Goal: Download file/media

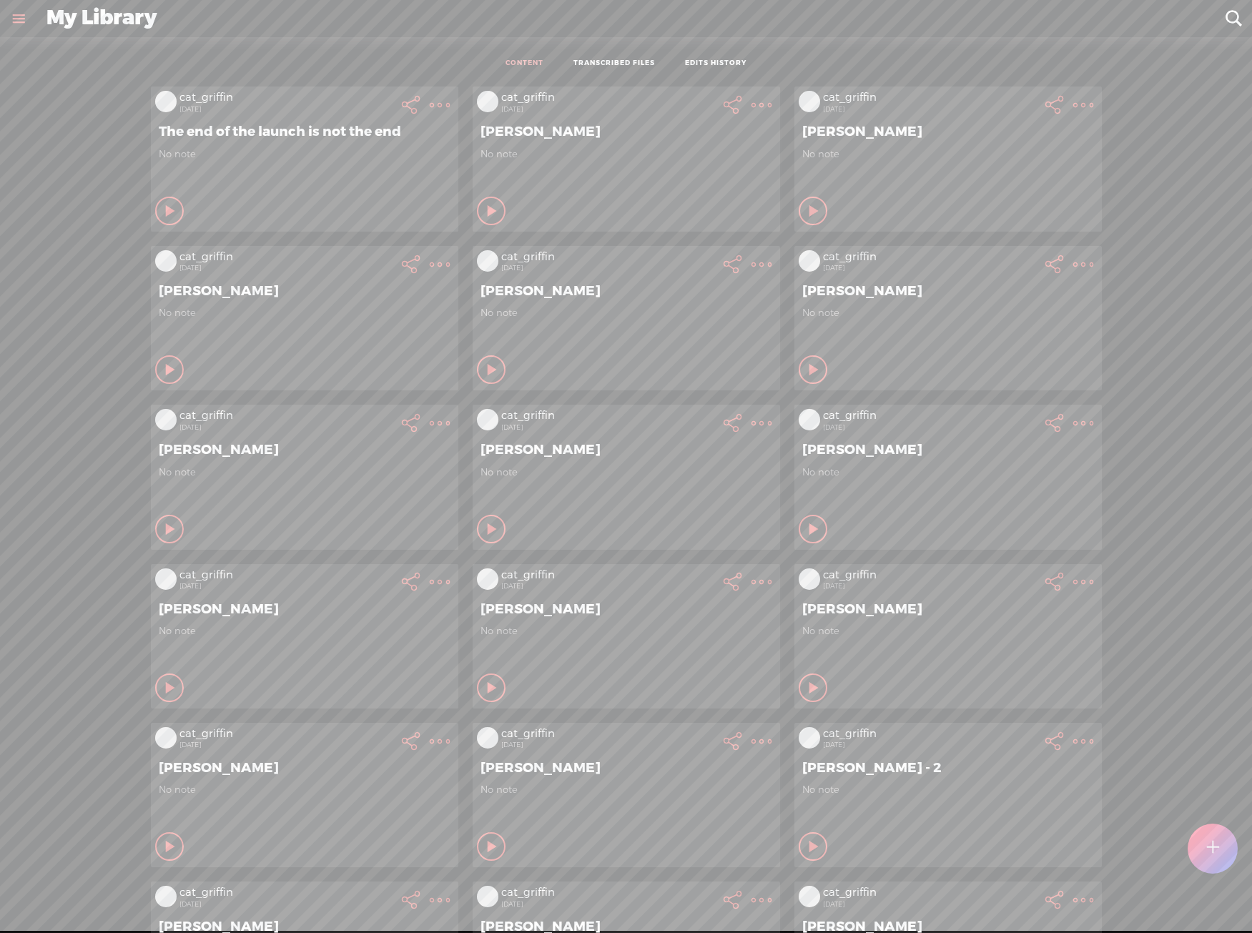
click at [1233, 838] on div at bounding box center [1212, 848] width 50 height 50
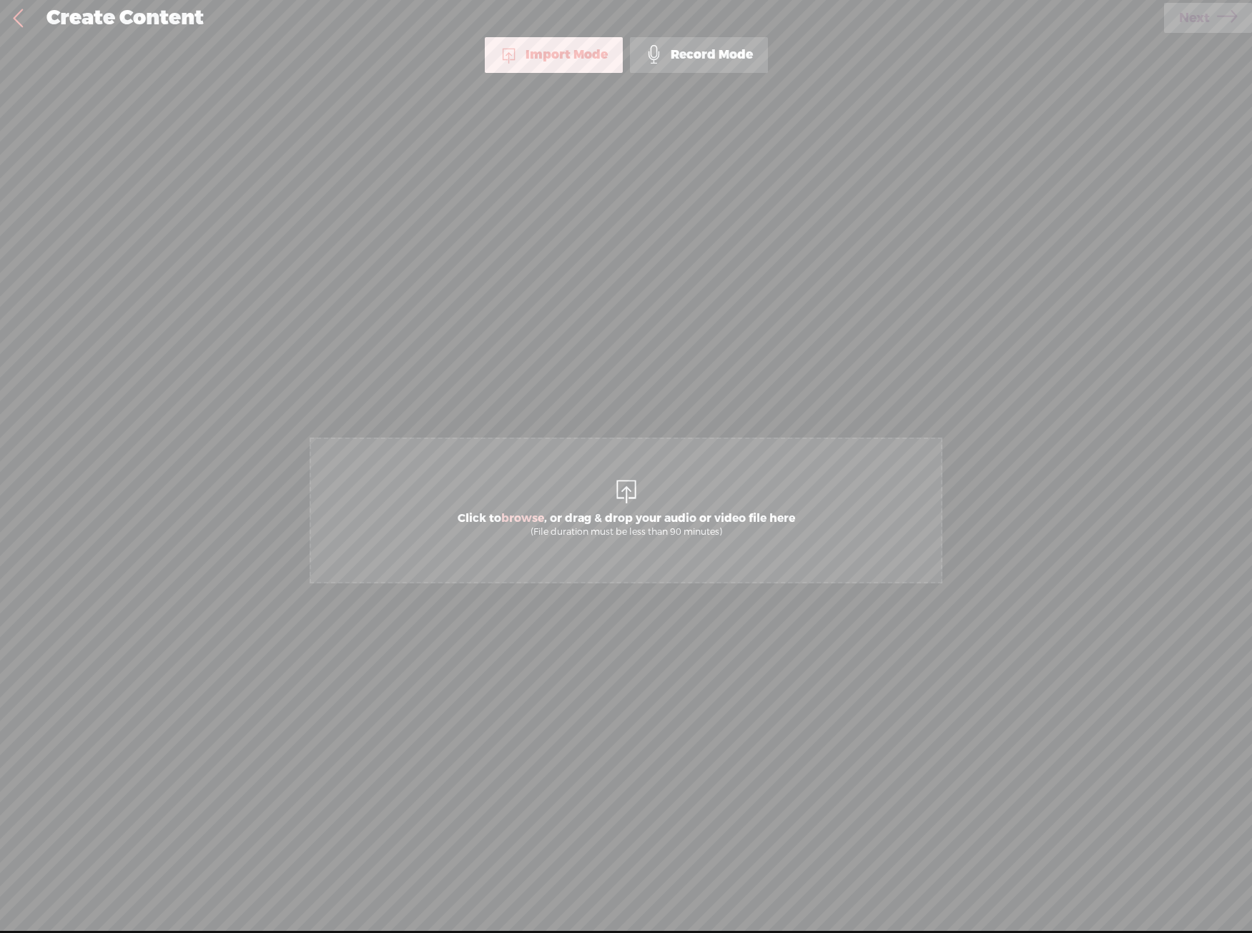
click at [532, 497] on span "Click to browse , or drag & drop your audio or video file here (File duration m…" at bounding box center [625, 510] width 633 height 146
click at [1186, 22] on span "Next" at bounding box center [1194, 18] width 31 height 36
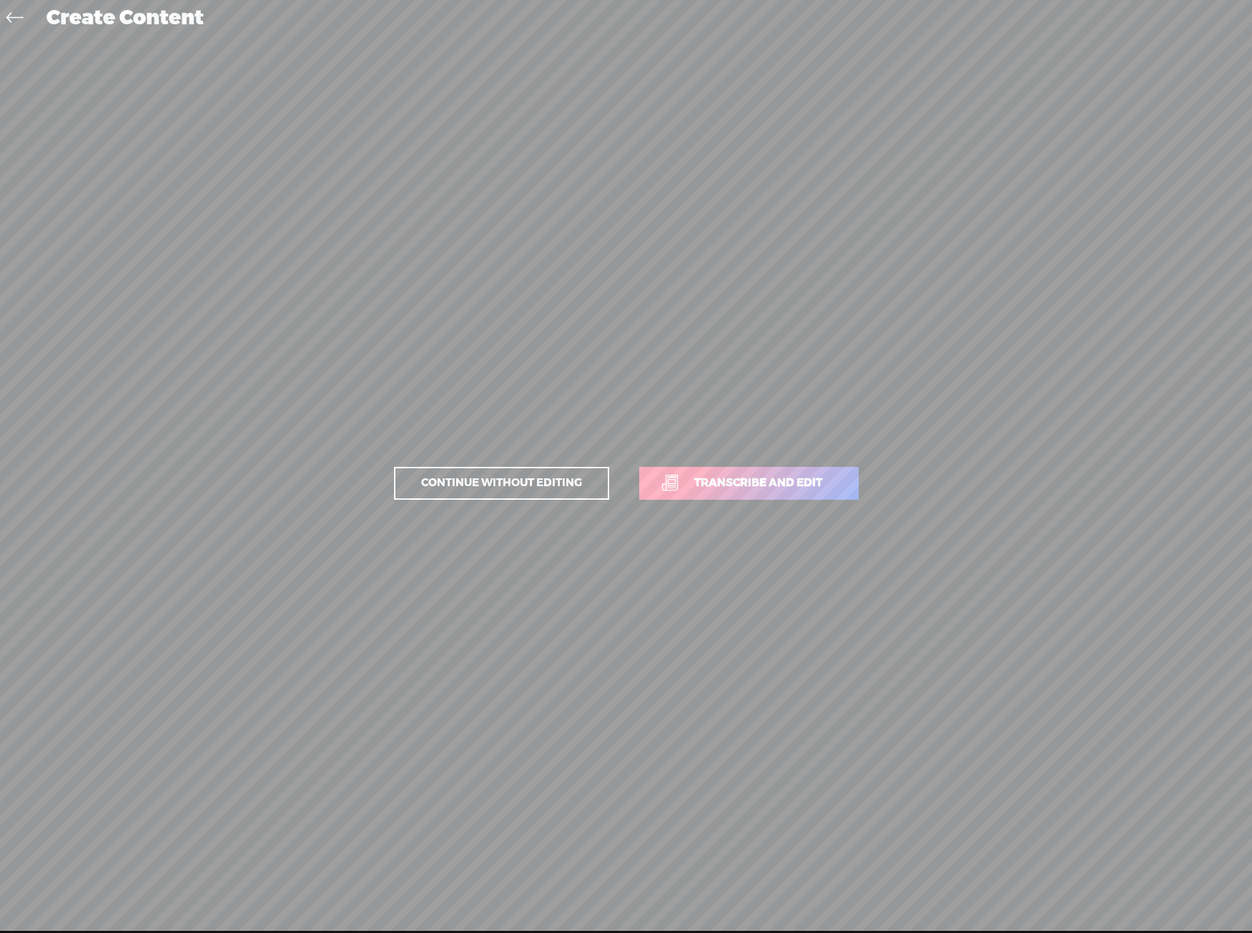
click at [786, 490] on span "Transcribe and edit" at bounding box center [758, 483] width 158 height 16
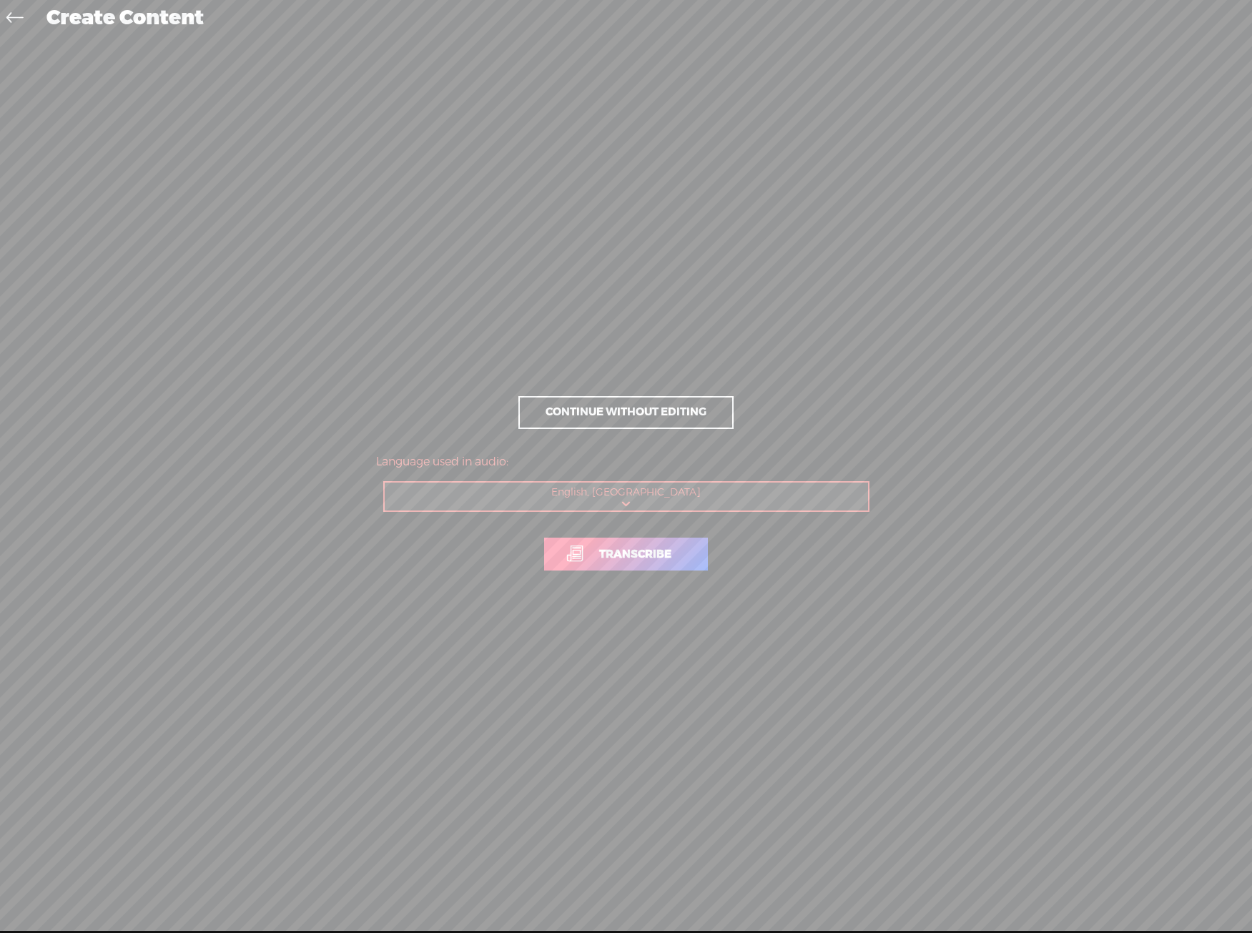
click at [673, 546] on link "Transcribe" at bounding box center [626, 553] width 164 height 33
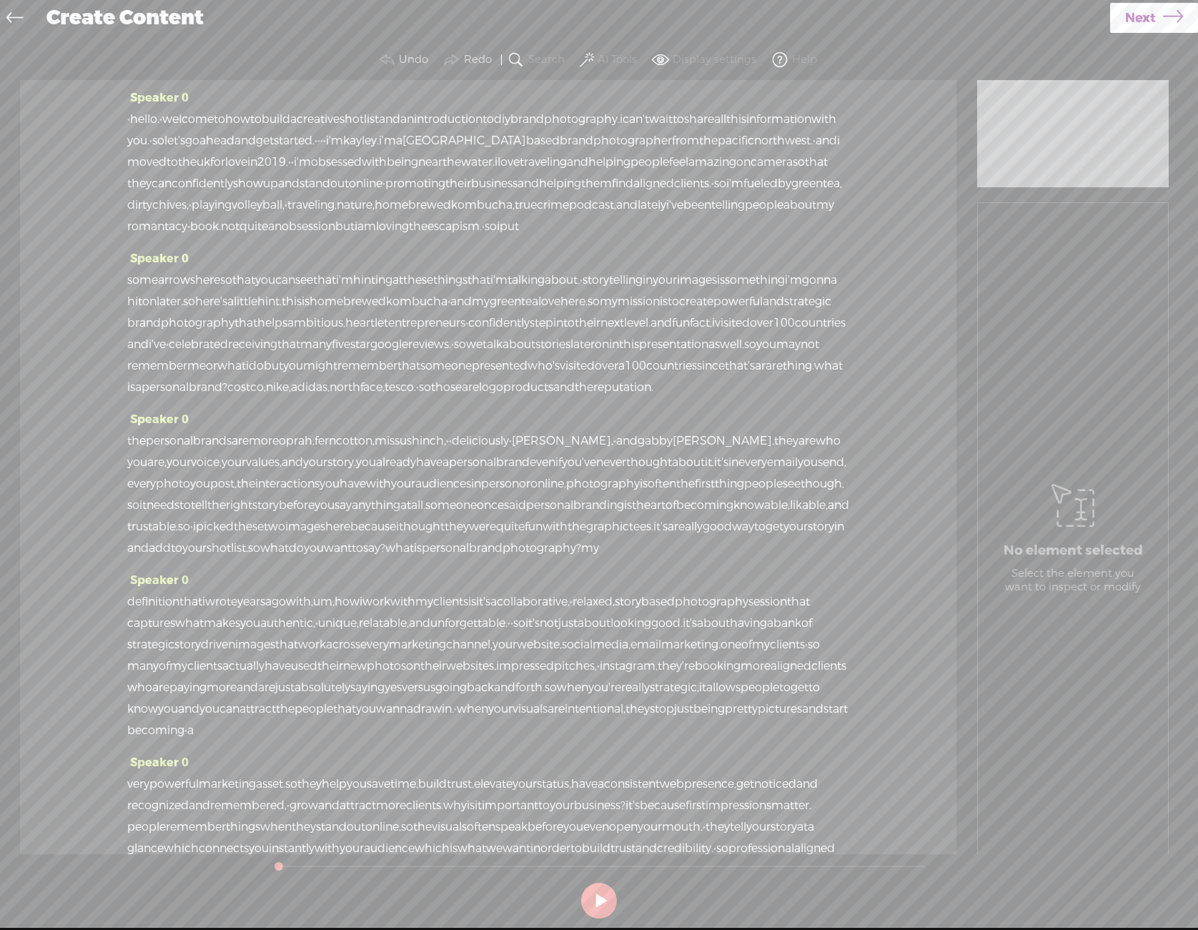
click at [612, 70] on button "AI Tools" at bounding box center [610, 60] width 66 height 29
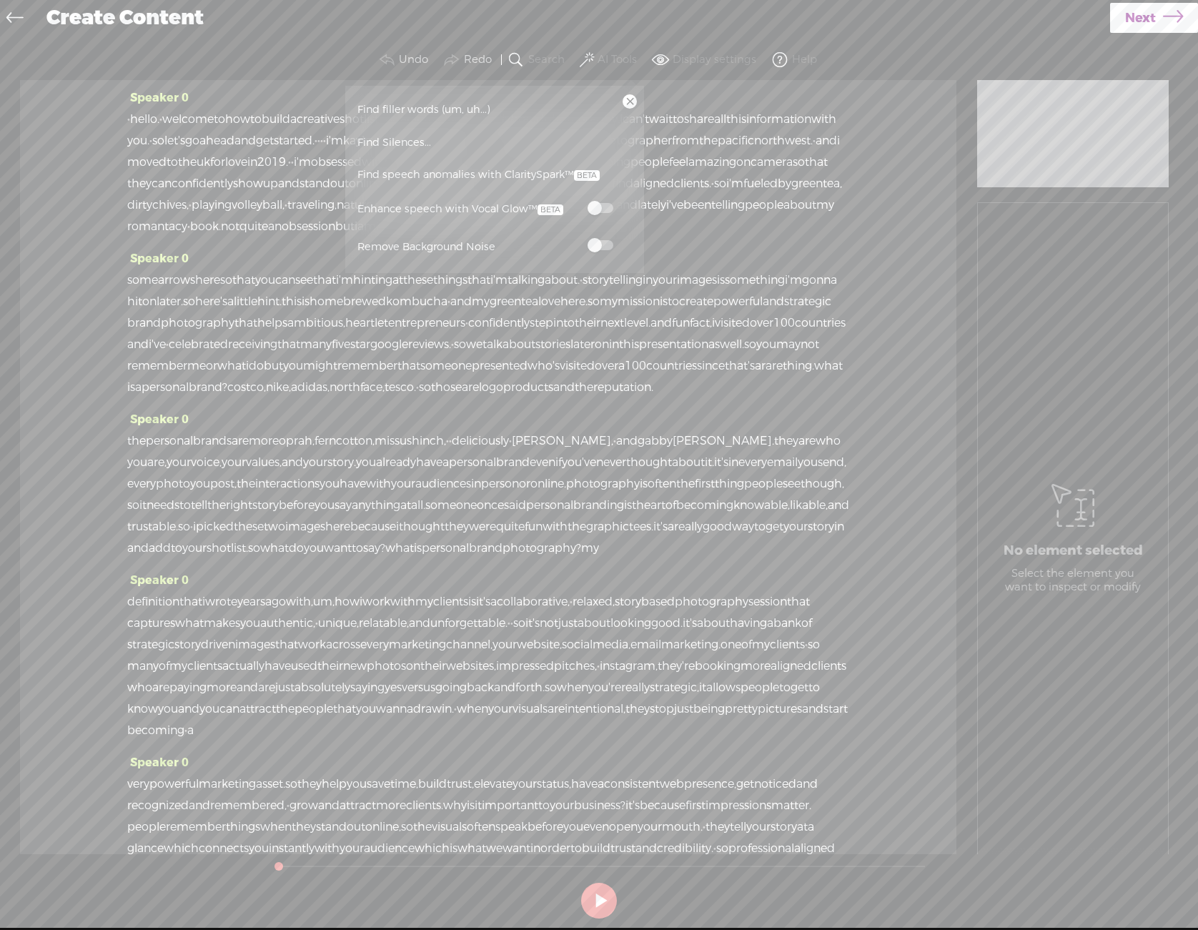
click at [584, 212] on label at bounding box center [600, 208] width 63 height 18
click at [603, 244] on span at bounding box center [601, 245] width 26 height 10
click at [627, 103] on link at bounding box center [630, 101] width 14 height 14
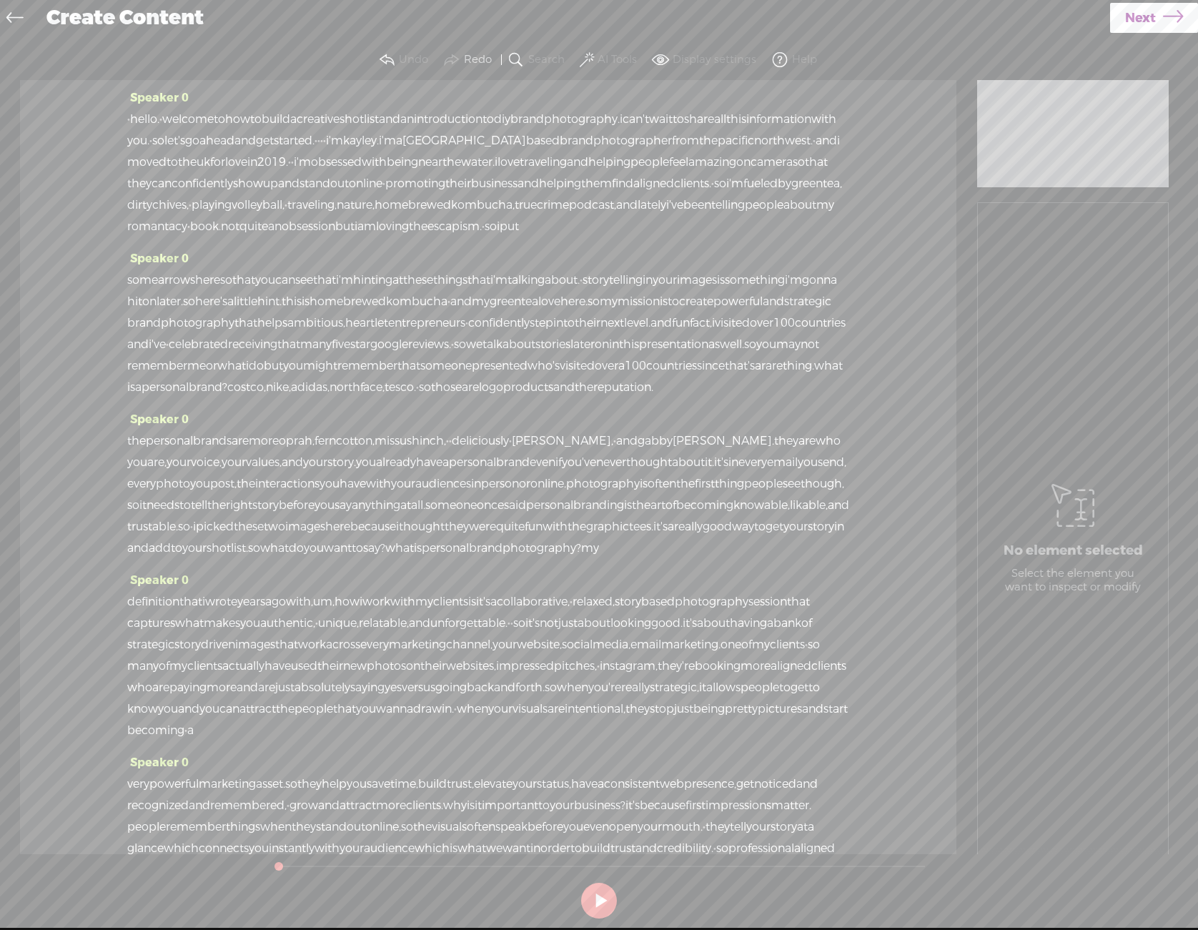
click at [1154, 33] on div "Use text-to-audio Use voice actor Record From This Browser Use pre-recorded aud…" at bounding box center [1154, 18] width 88 height 37
click at [1154, 21] on span "Next" at bounding box center [1140, 18] width 31 height 36
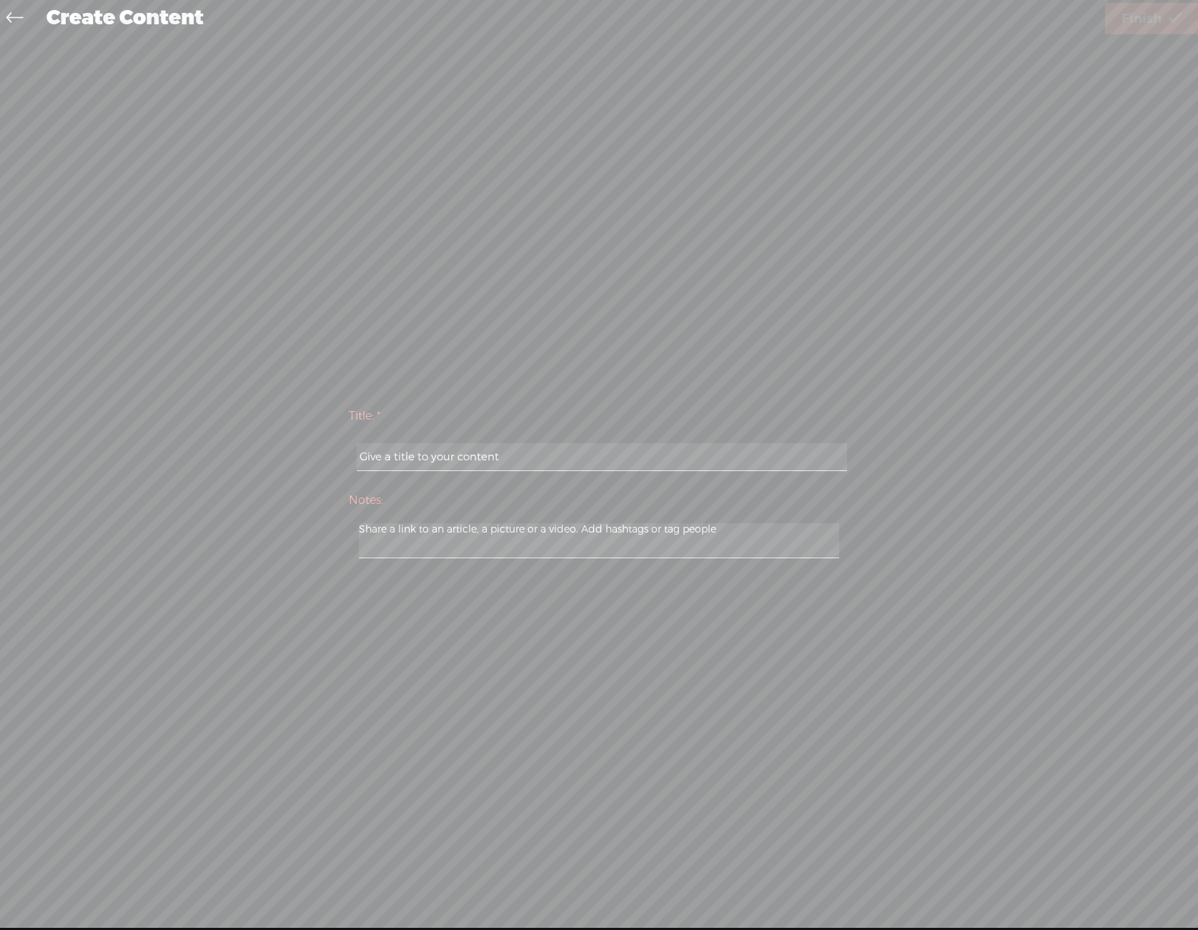
click at [639, 438] on div at bounding box center [599, 457] width 500 height 44
click at [622, 460] on input "text" at bounding box center [602, 457] width 490 height 28
type input "[PERSON_NAME]"
click at [1149, 21] on span "Finish" at bounding box center [1141, 19] width 40 height 36
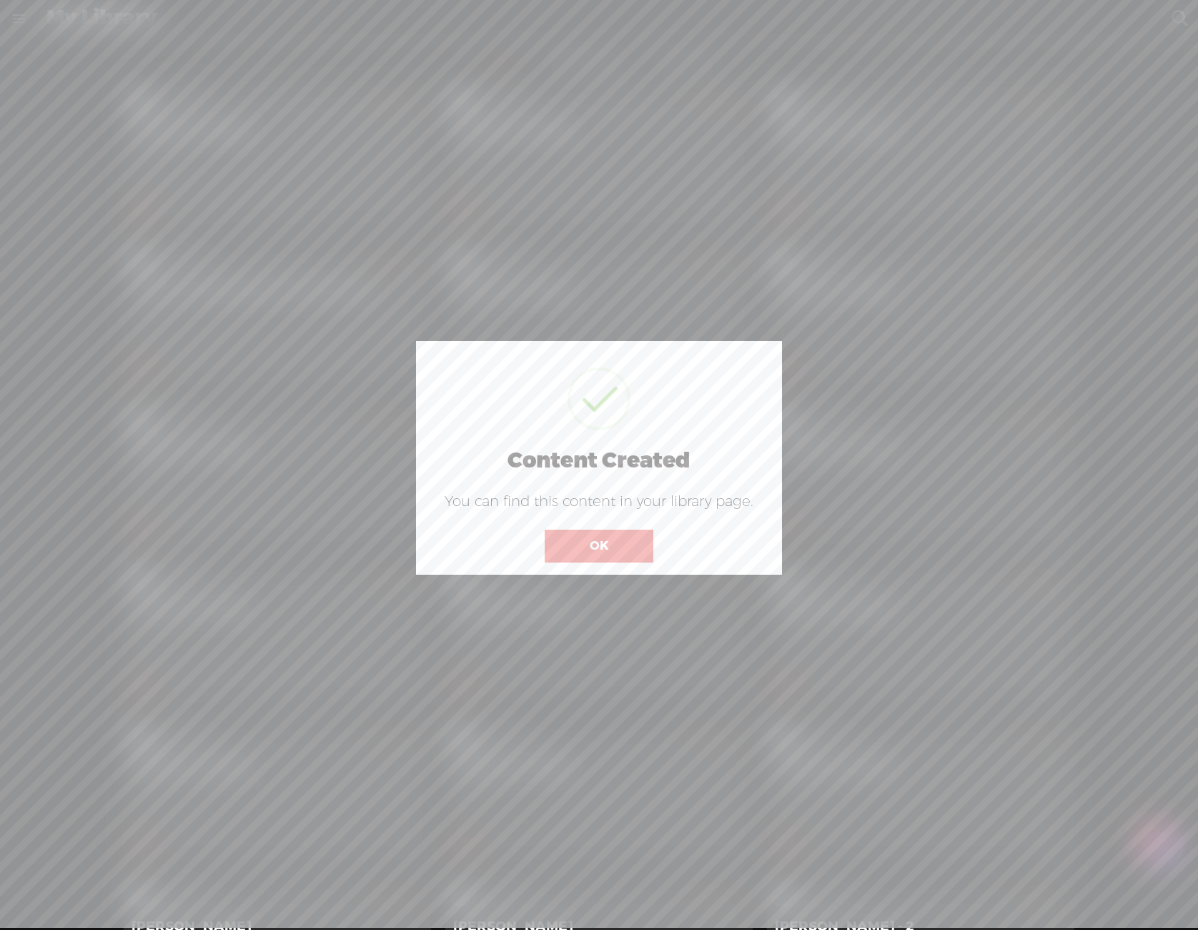
click at [584, 548] on button "OK" at bounding box center [599, 546] width 109 height 33
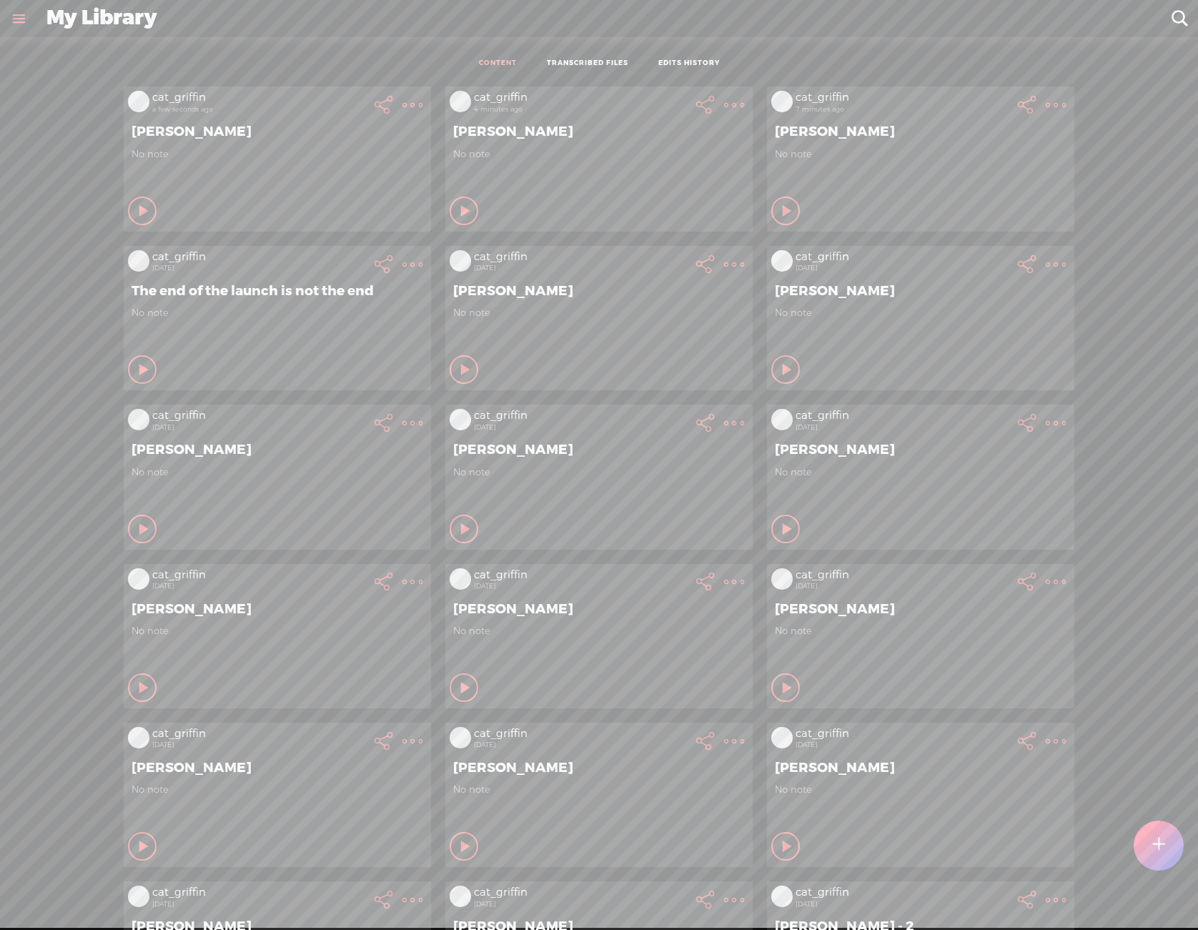
click at [399, 91] on icon at bounding box center [412, 105] width 29 height 29
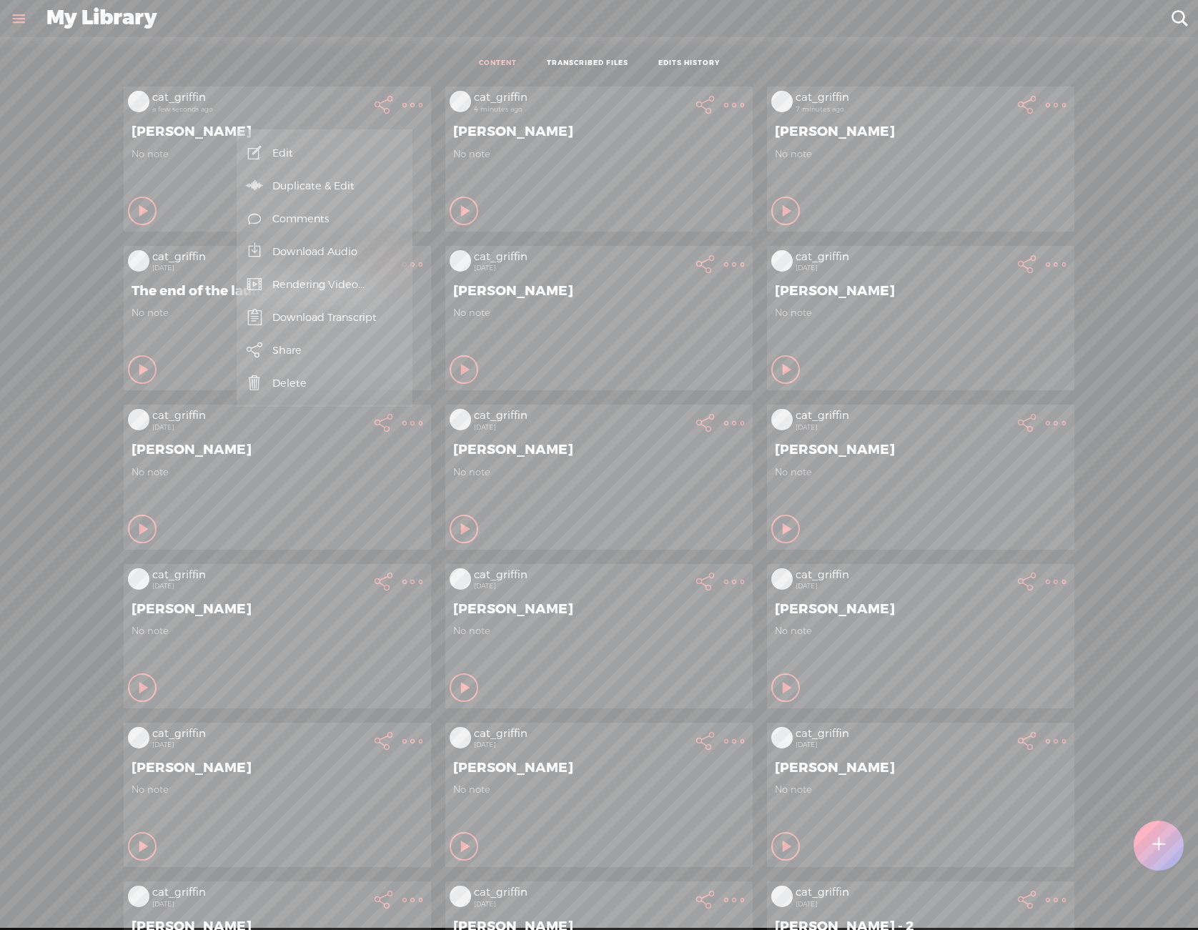
click at [351, 260] on link "Download Audio" at bounding box center [325, 251] width 162 height 33
click at [175, 239] on span "Download .mp3 file" at bounding box center [158, 235] width 126 height 32
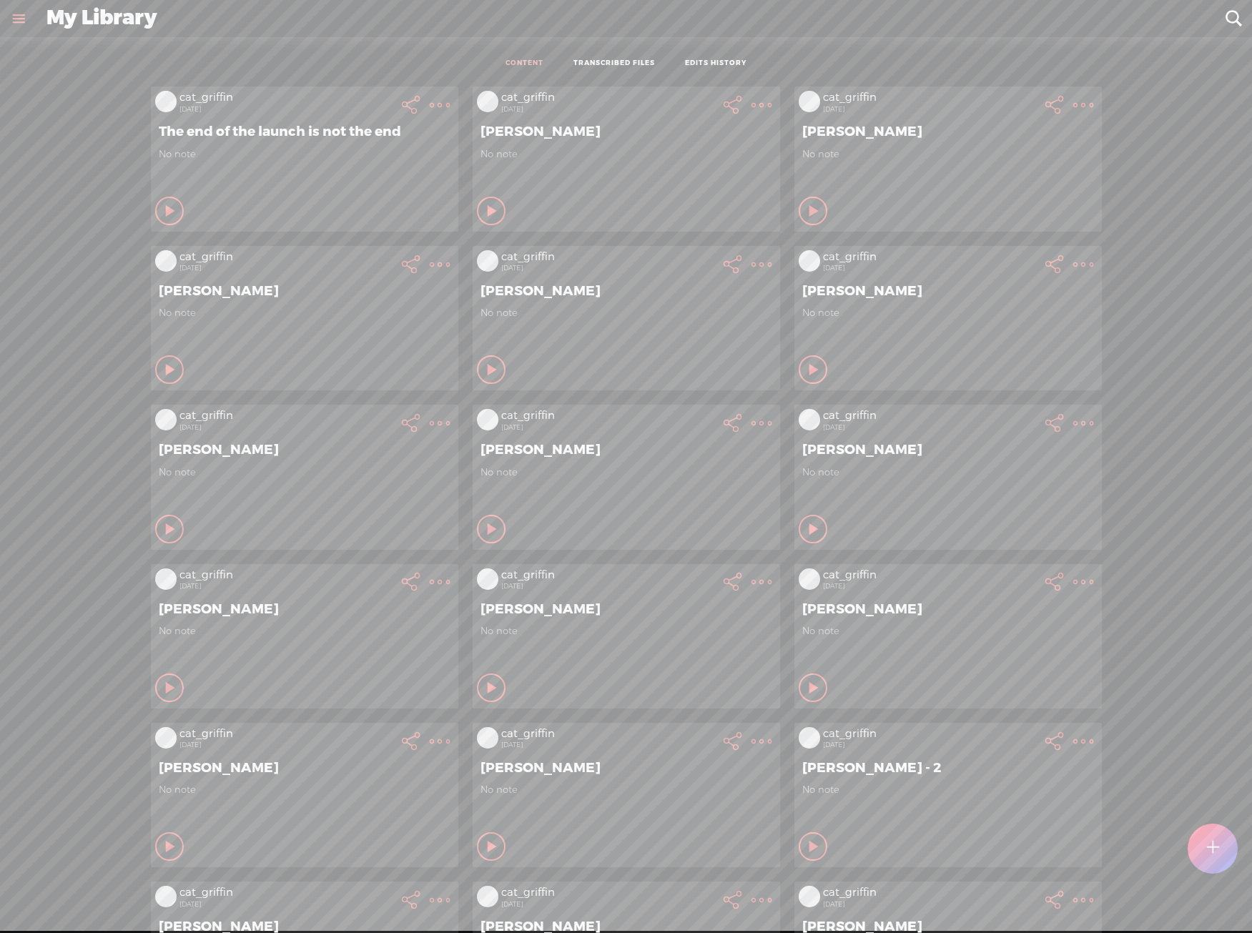
click at [1206, 831] on div at bounding box center [1212, 848] width 51 height 51
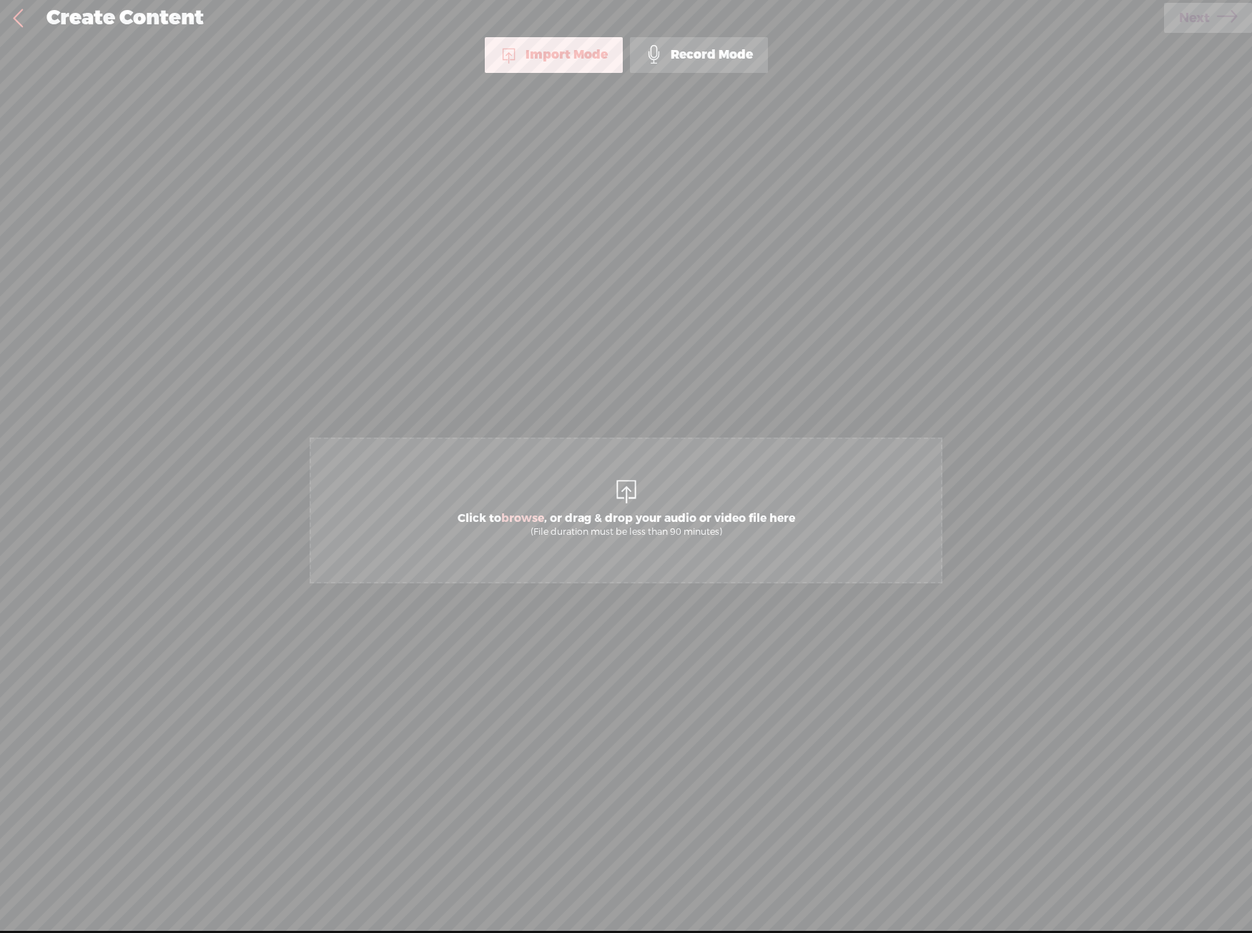
click at [583, 563] on span "Click to browse , or drag & drop your audio or video file here (File duration m…" at bounding box center [625, 510] width 633 height 146
click at [1208, 16] on span "Next" at bounding box center [1194, 18] width 31 height 36
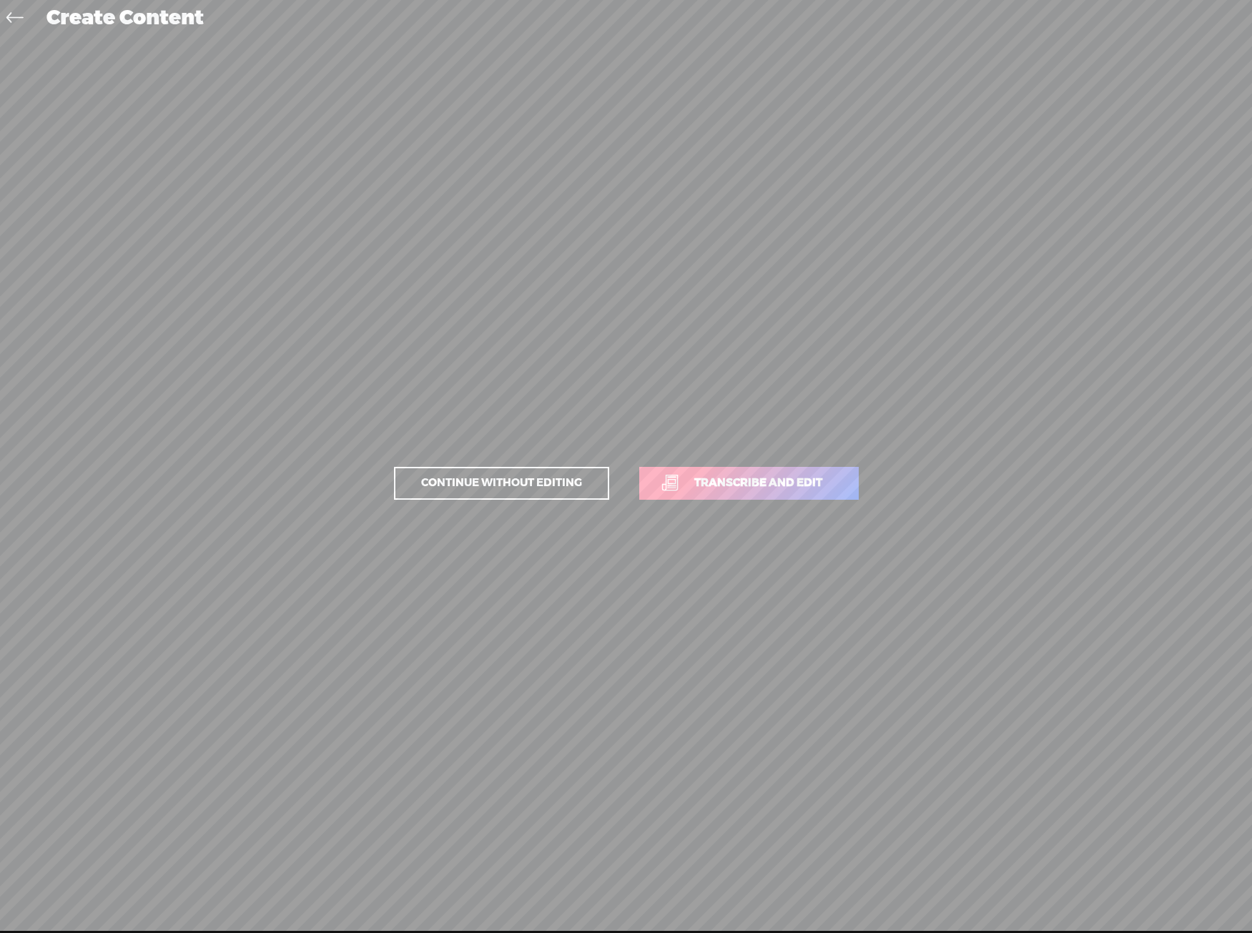
click at [732, 485] on span "Transcribe and edit" at bounding box center [758, 483] width 158 height 16
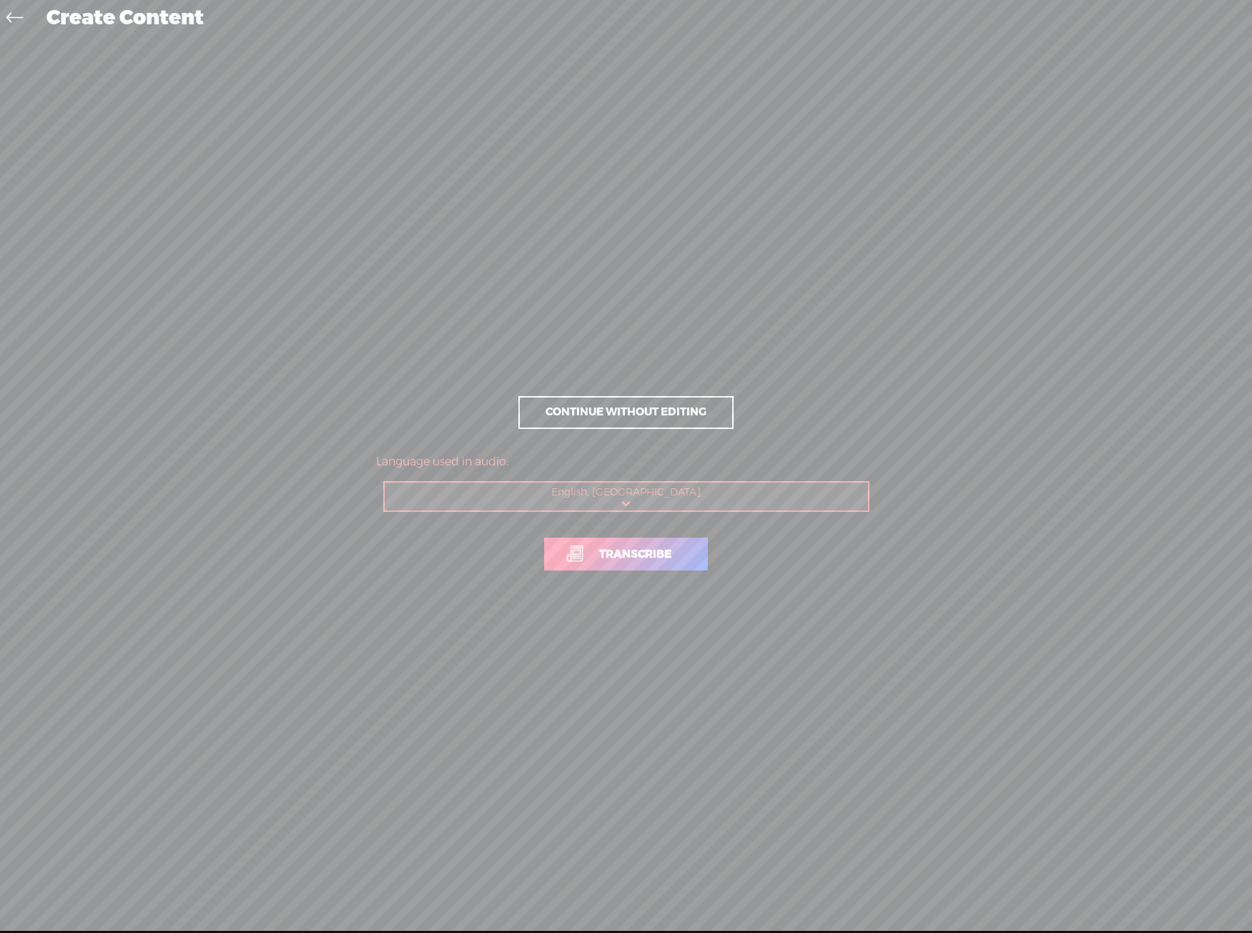
click at [653, 550] on span "Transcribe" at bounding box center [635, 554] width 102 height 16
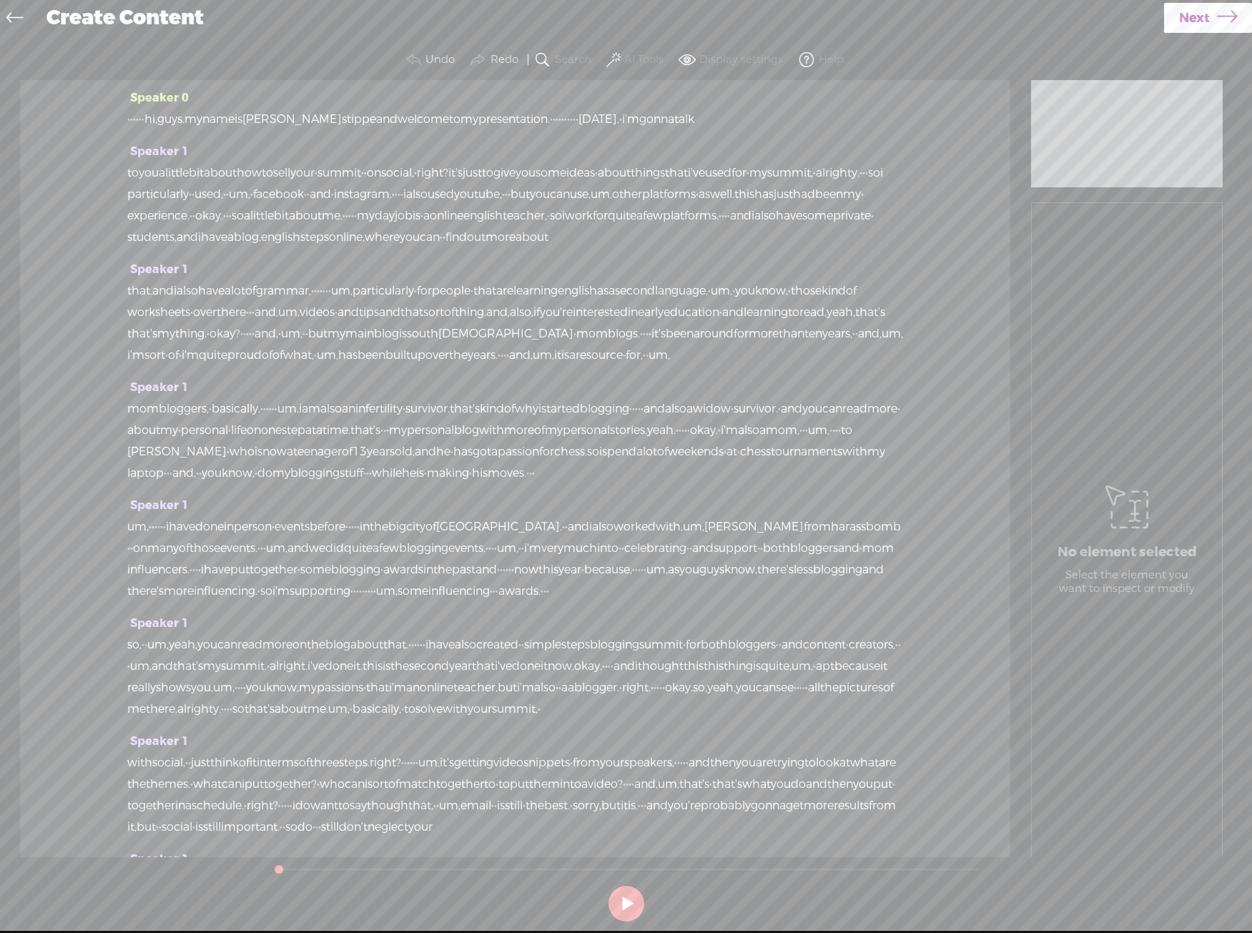
click at [643, 63] on label "AI Tools" at bounding box center [643, 60] width 39 height 14
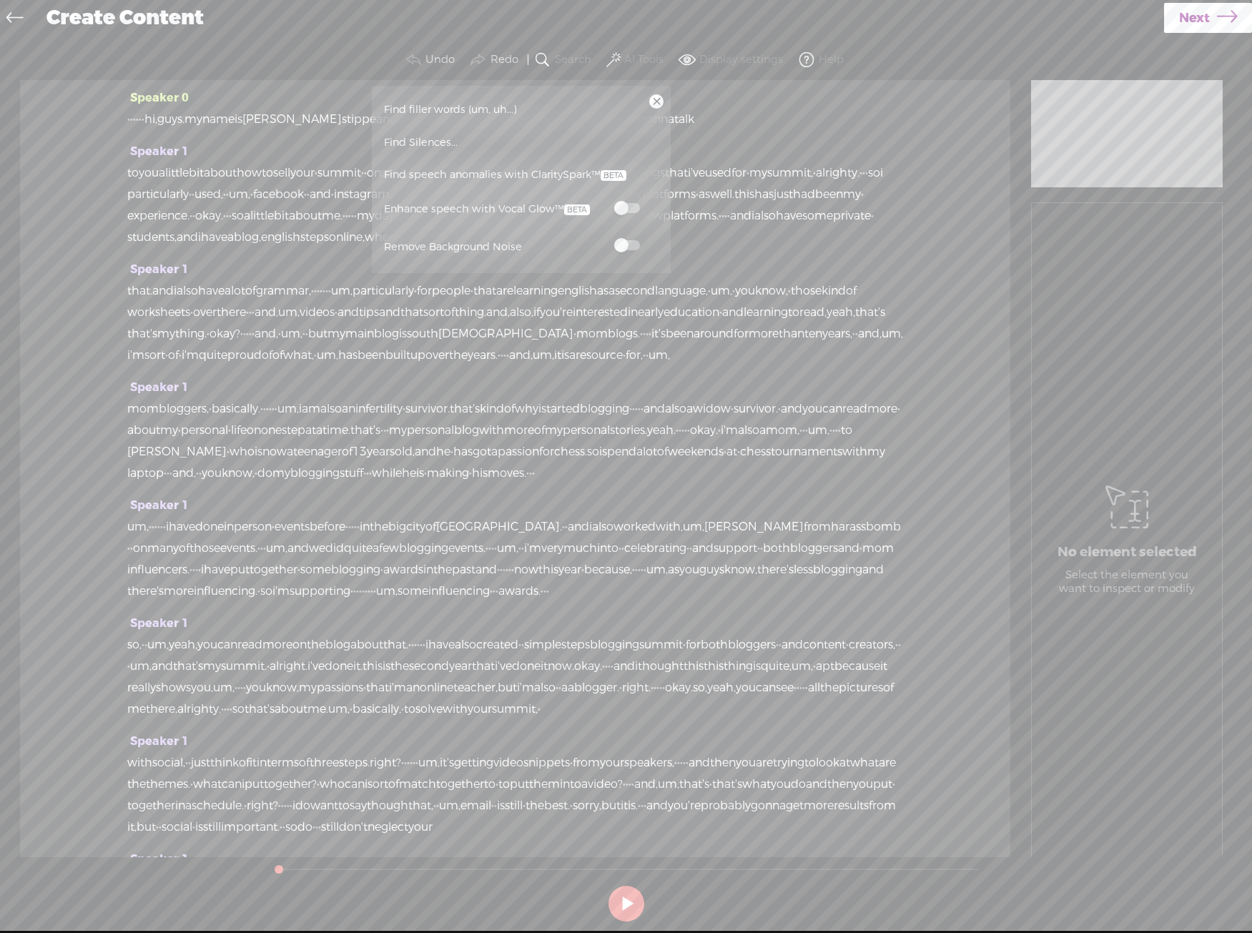
click at [620, 203] on span at bounding box center [627, 208] width 26 height 10
click at [629, 247] on span at bounding box center [627, 245] width 26 height 10
click at [1239, 3] on link "Next" at bounding box center [1208, 18] width 88 height 30
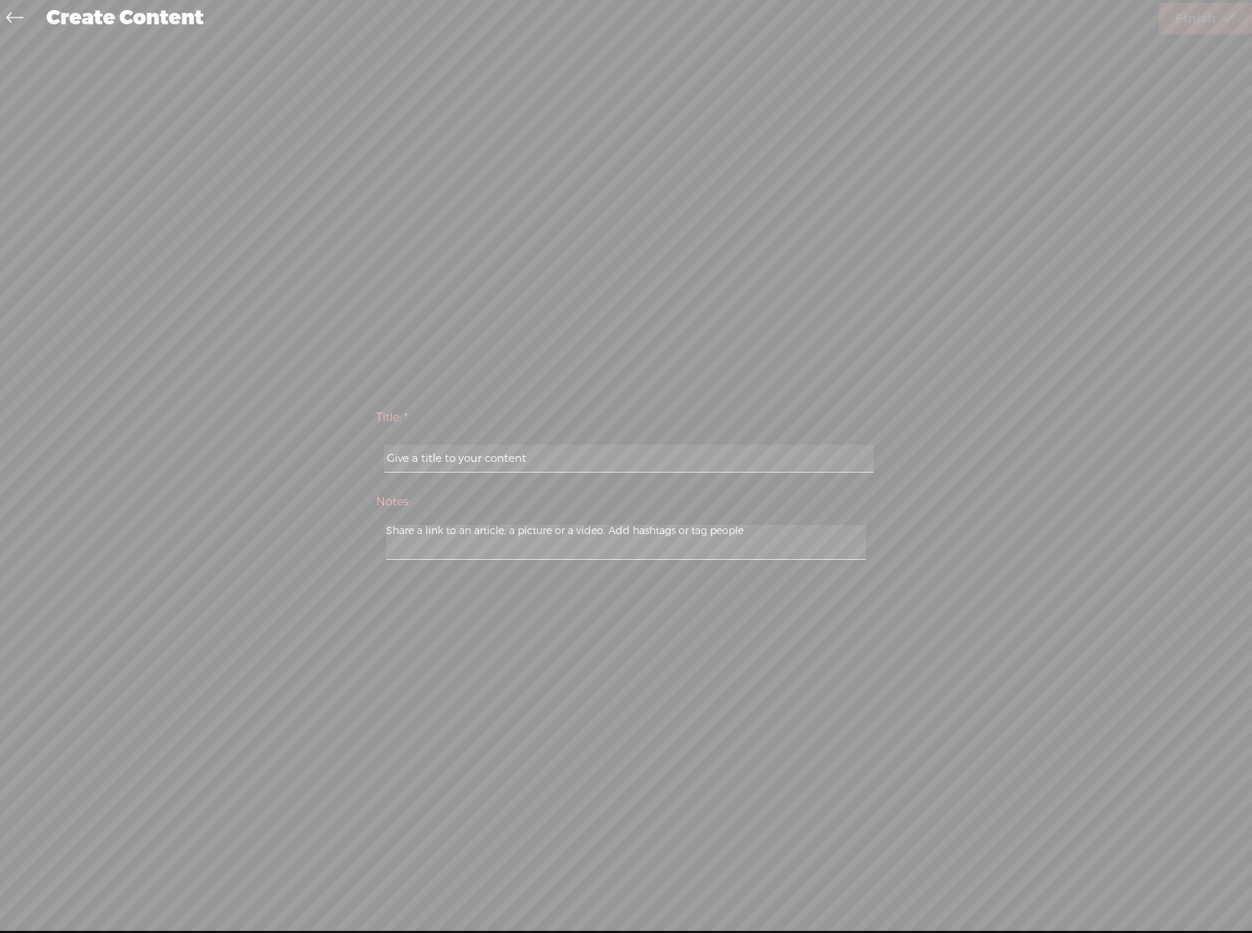
click at [691, 444] on div at bounding box center [626, 459] width 500 height 44
click at [695, 467] on input "text" at bounding box center [629, 459] width 490 height 28
type input "[PERSON_NAME]"
click at [1212, 12] on span "Finish" at bounding box center [1195, 19] width 40 height 36
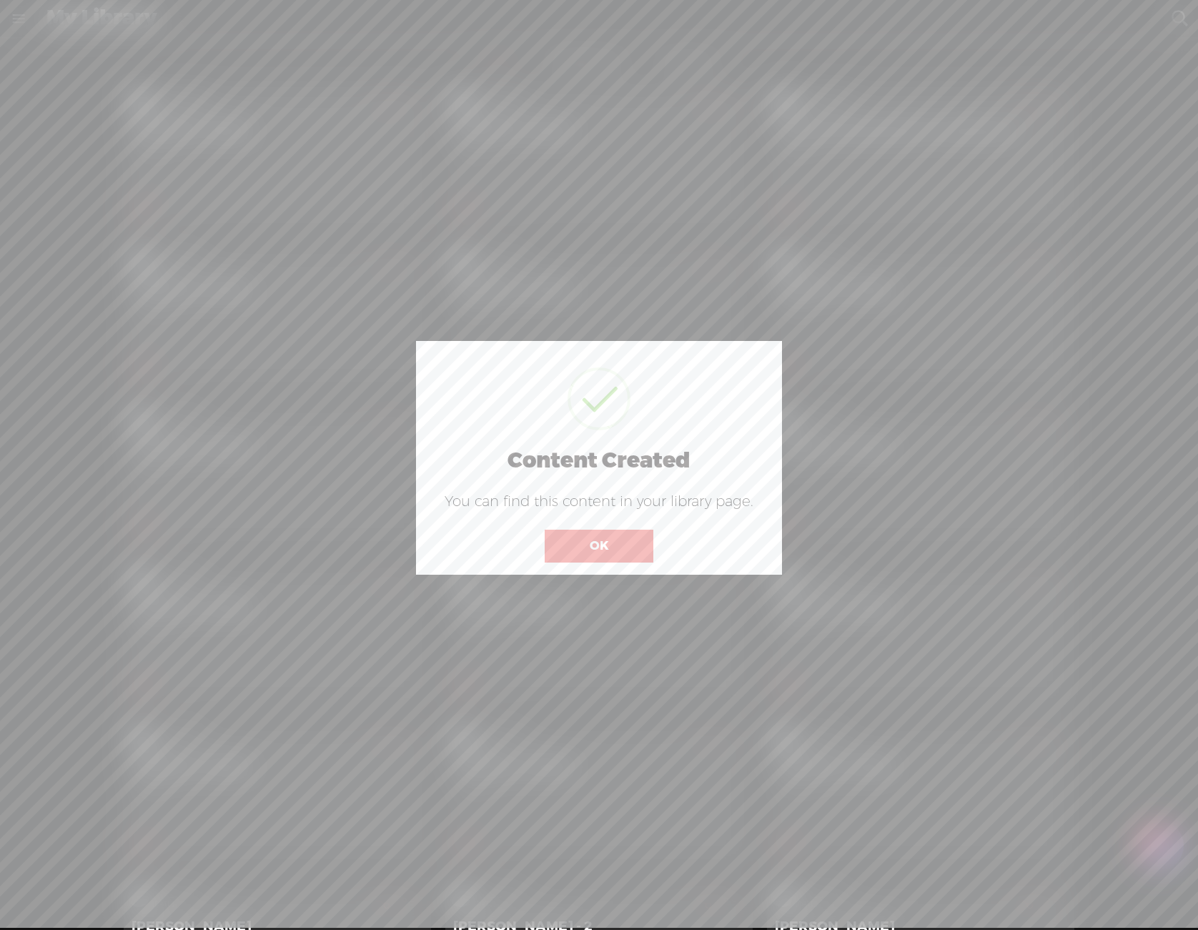
click at [603, 533] on button "OK" at bounding box center [599, 546] width 109 height 33
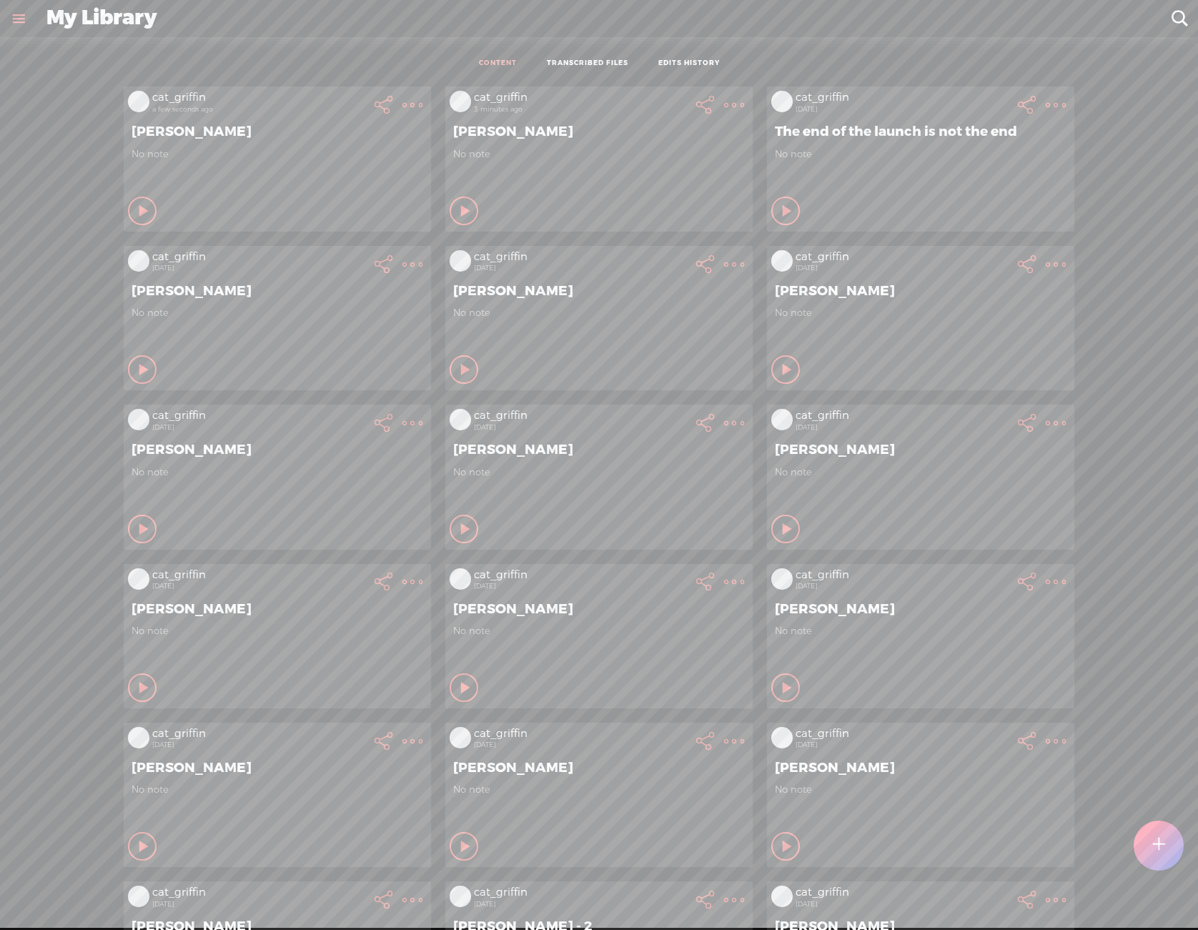
click at [402, 100] on t at bounding box center [412, 105] width 20 height 20
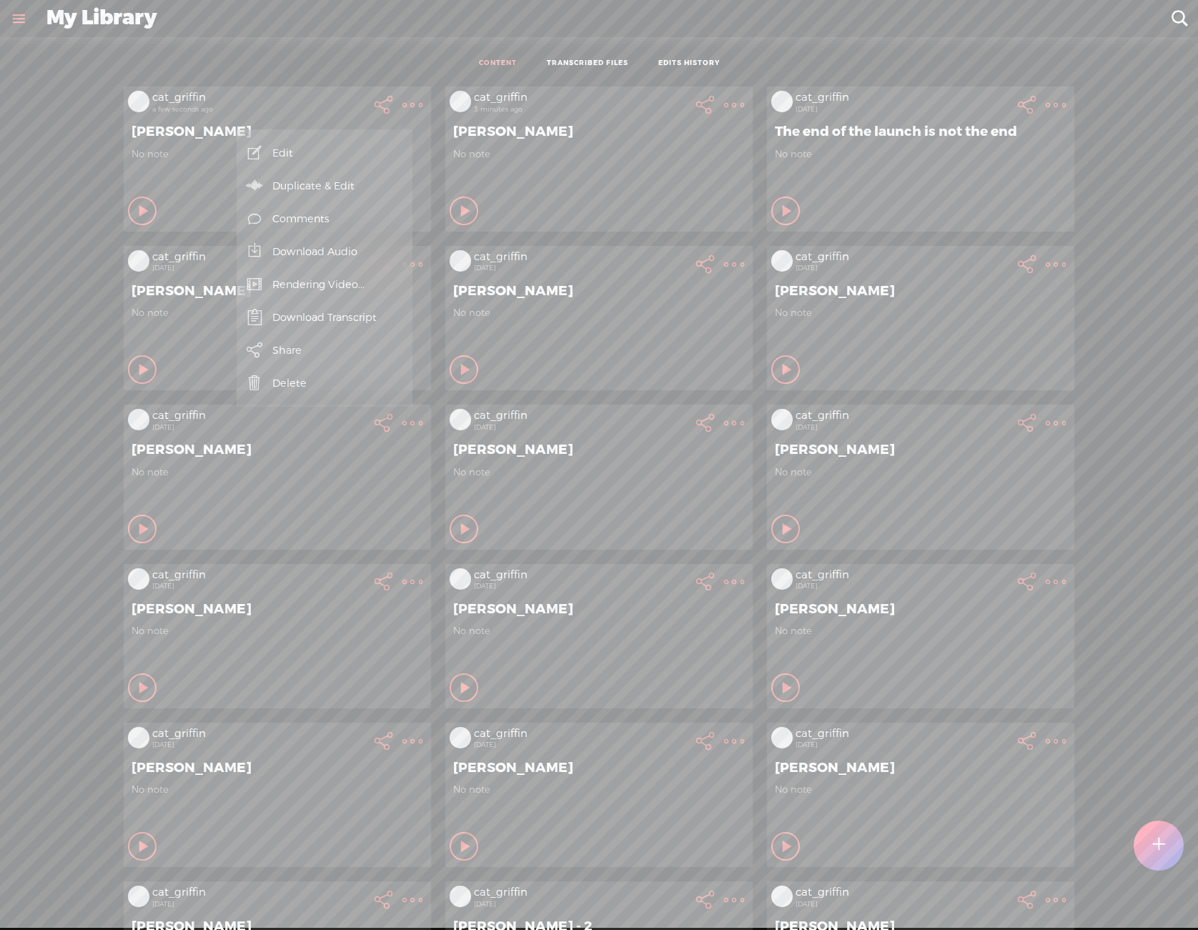
click at [365, 248] on link "Download Audio" at bounding box center [325, 251] width 162 height 33
click at [159, 235] on span "Download .mp3 file" at bounding box center [158, 235] width 126 height 32
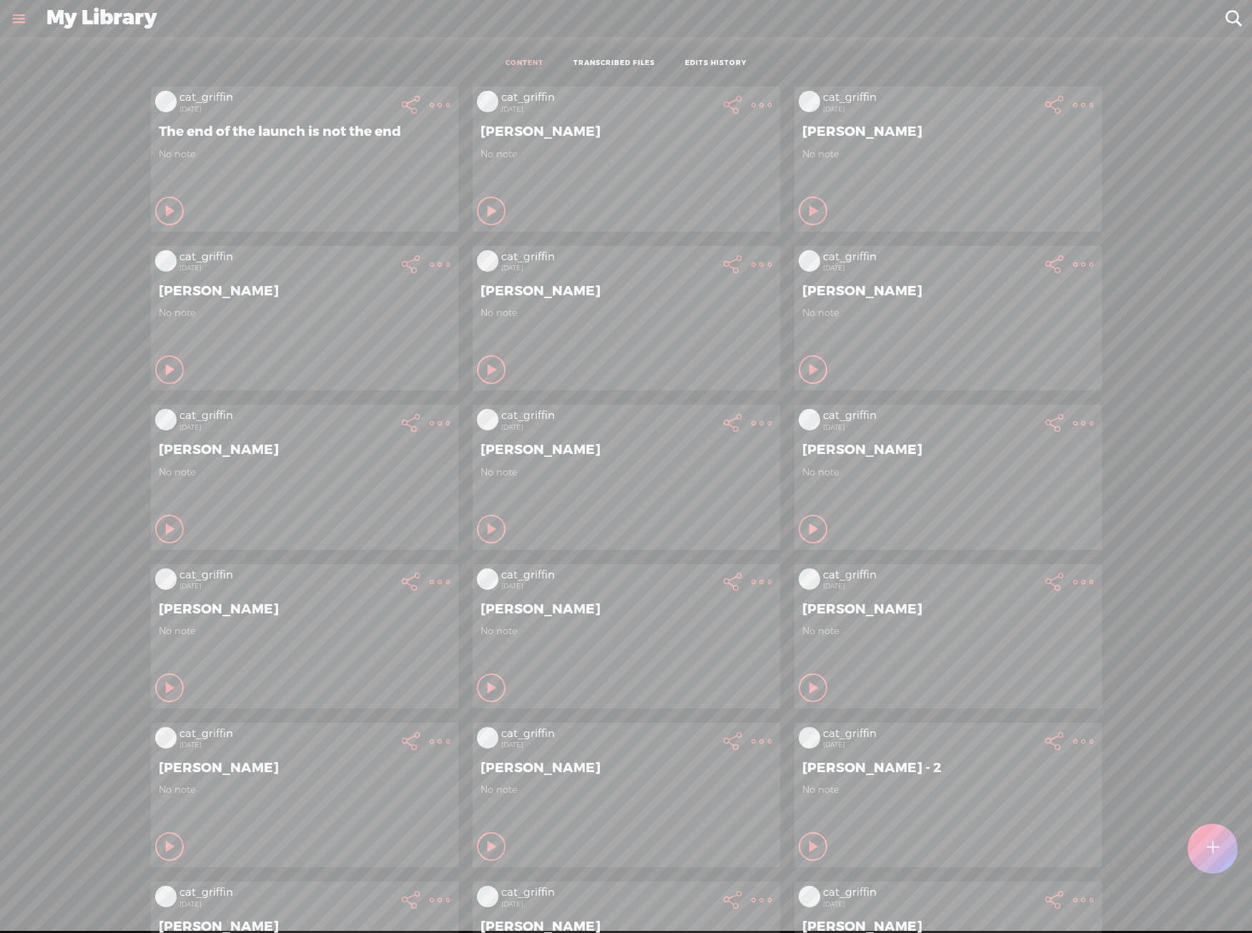
click at [1204, 843] on div at bounding box center [1212, 848] width 50 height 50
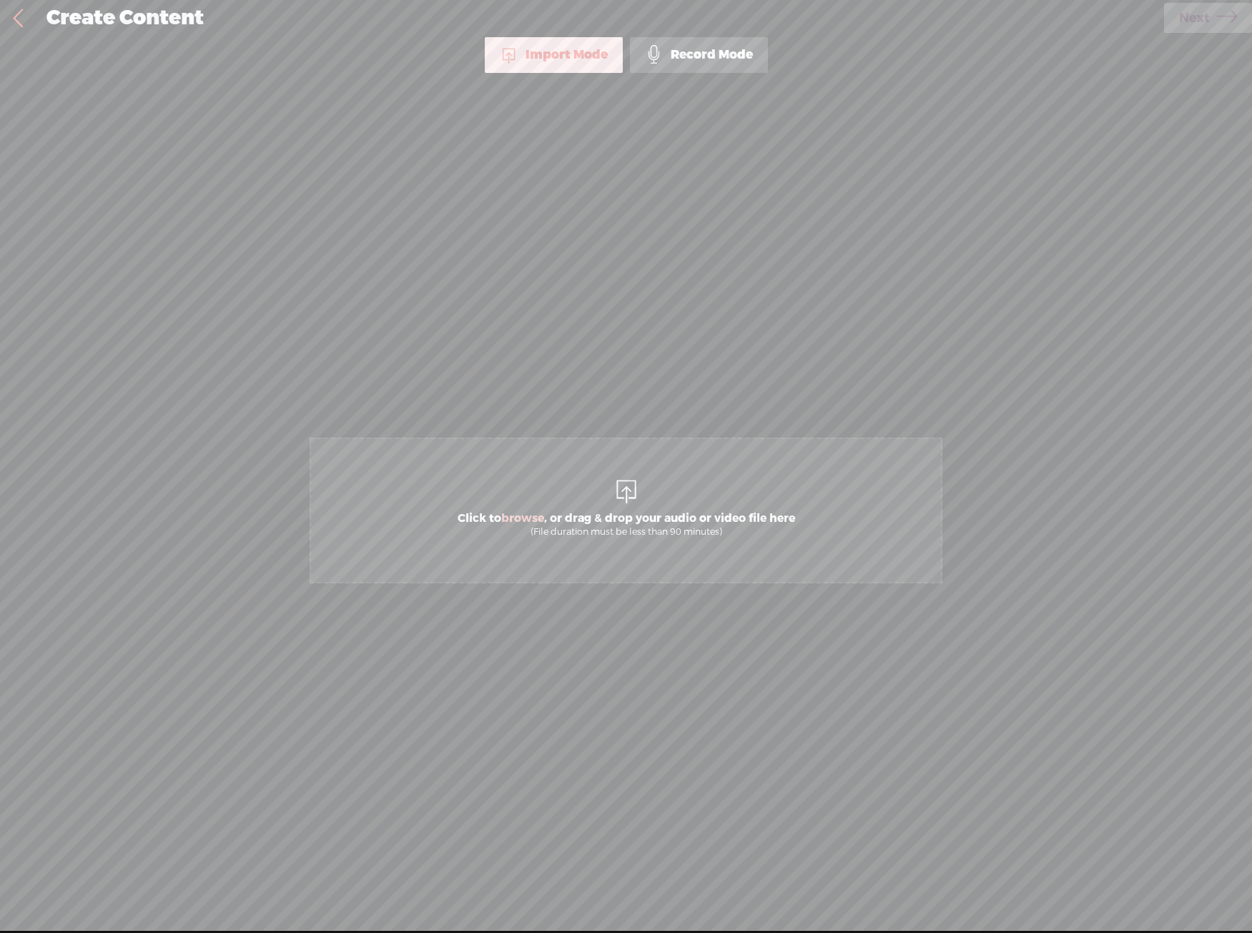
click at [535, 489] on span "Click to browse , or drag & drop your audio or video file here (File duration m…" at bounding box center [625, 510] width 633 height 146
click at [1167, 11] on link "Next" at bounding box center [1208, 18] width 88 height 30
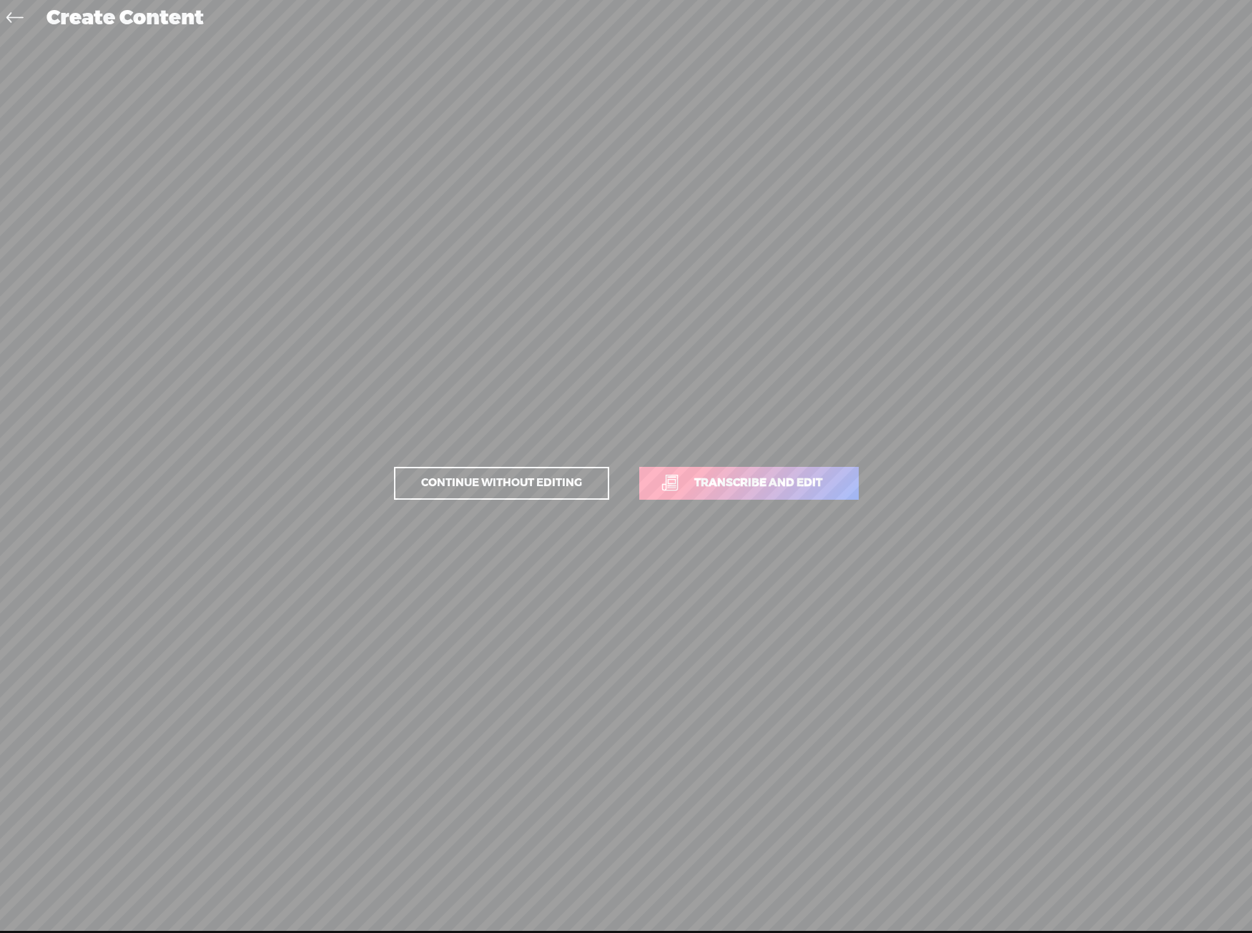
click at [805, 481] on span "Transcribe and edit" at bounding box center [758, 483] width 158 height 16
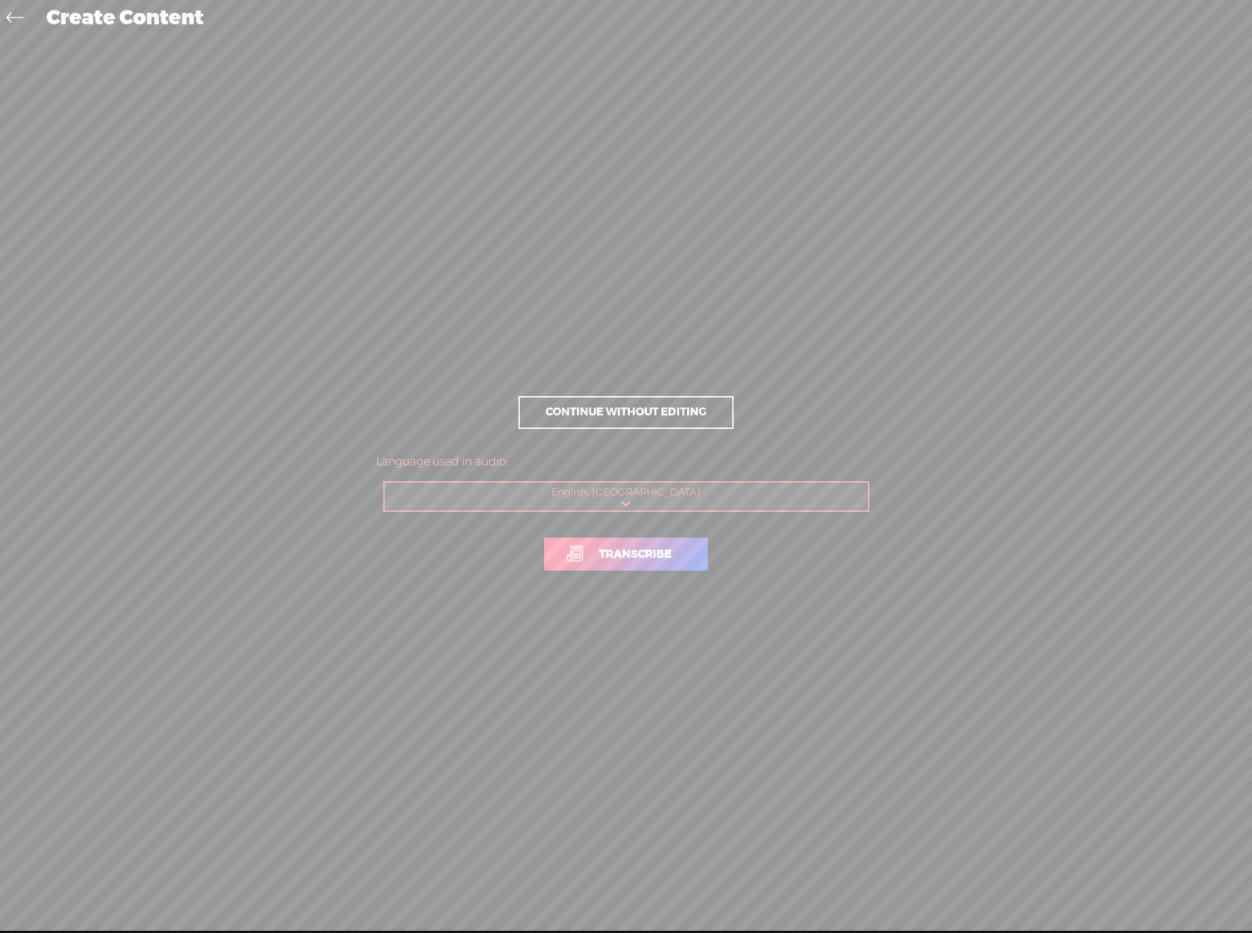
click at [620, 557] on span "Transcribe" at bounding box center [635, 554] width 102 height 16
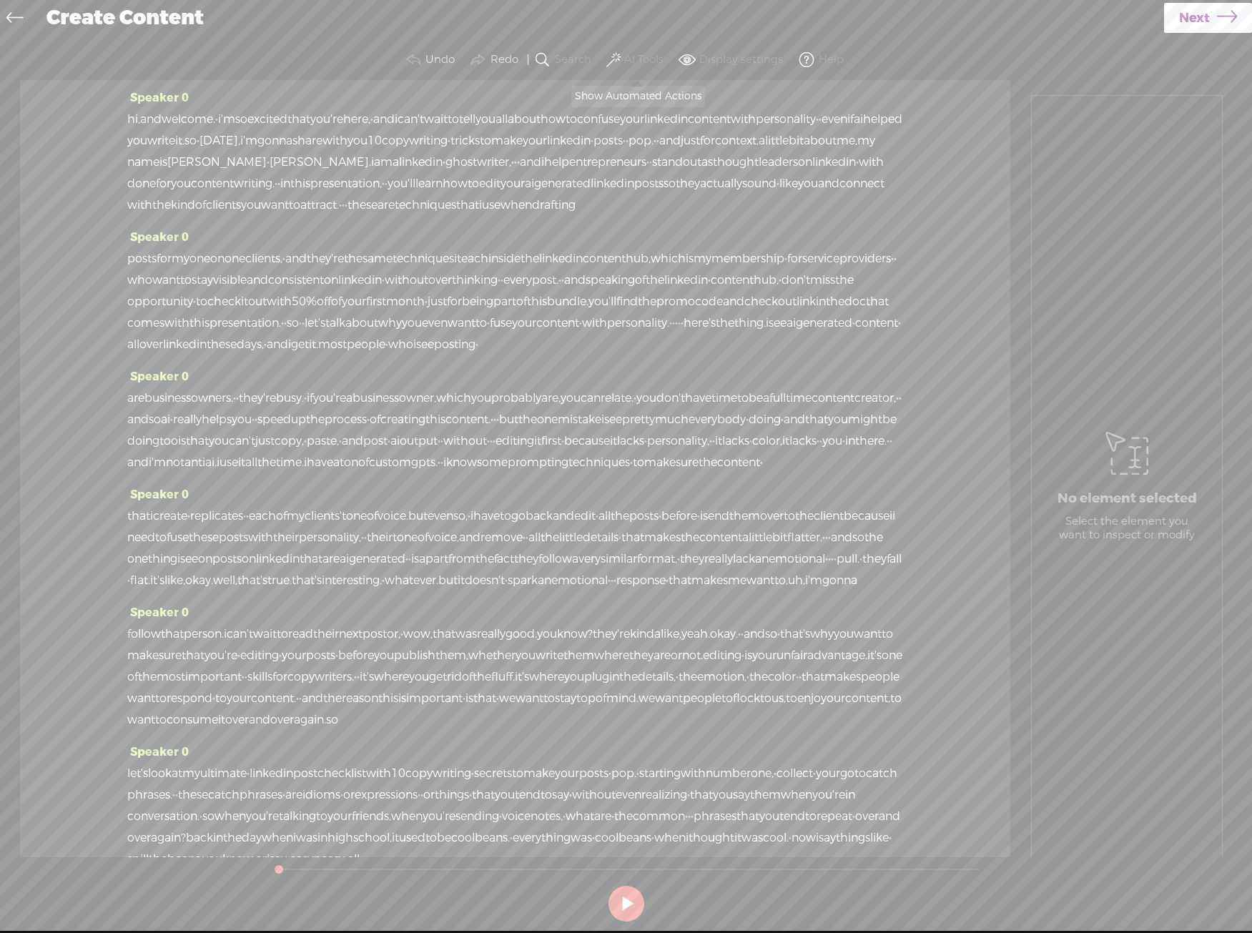
click at [665, 63] on button "AI Tools" at bounding box center [636, 60] width 66 height 29
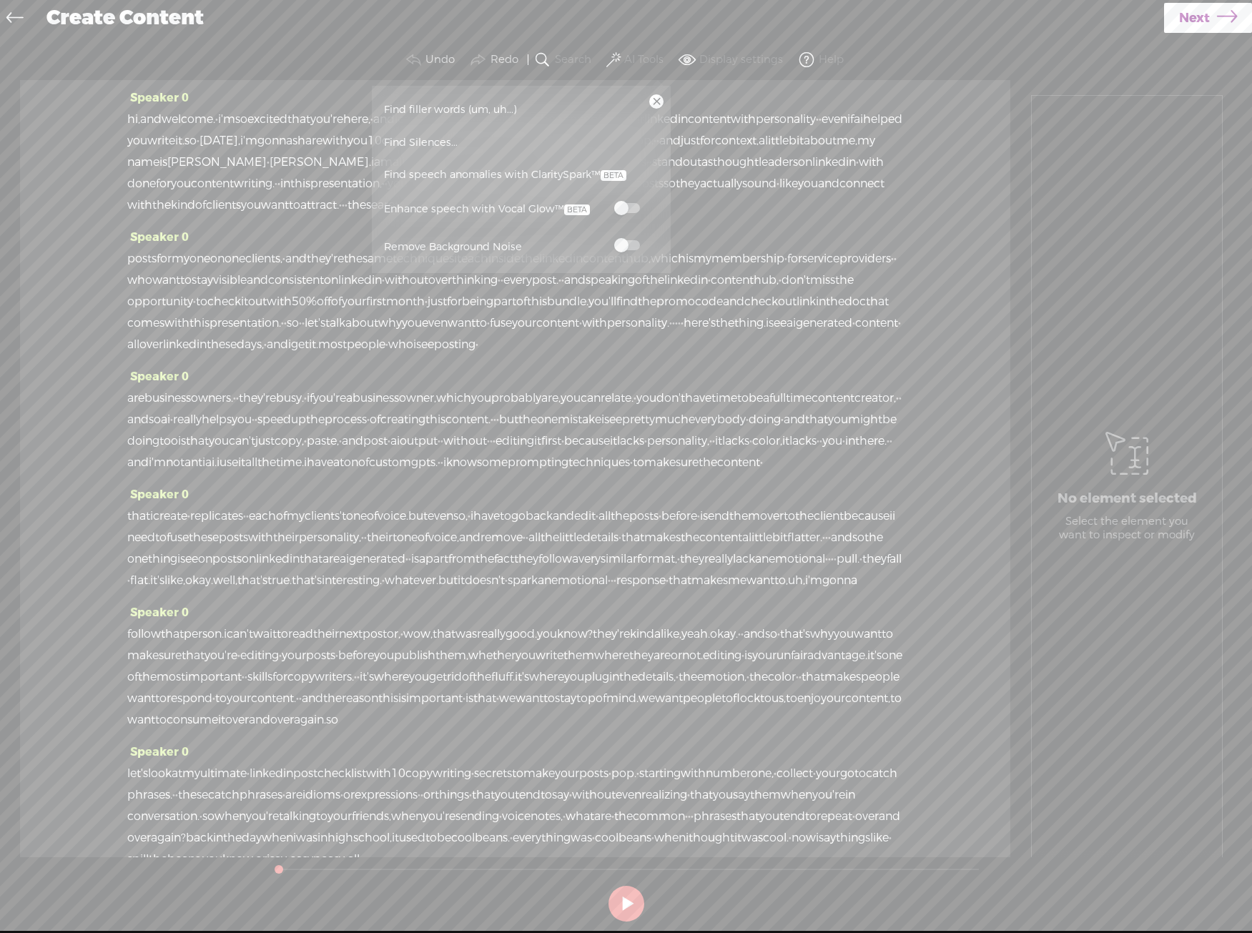
click at [626, 192] on div "Enhance speech with Vocal Glow™" at bounding box center [521, 210] width 284 height 37
click at [629, 207] on span at bounding box center [627, 208] width 26 height 10
click at [639, 246] on span at bounding box center [627, 245] width 26 height 10
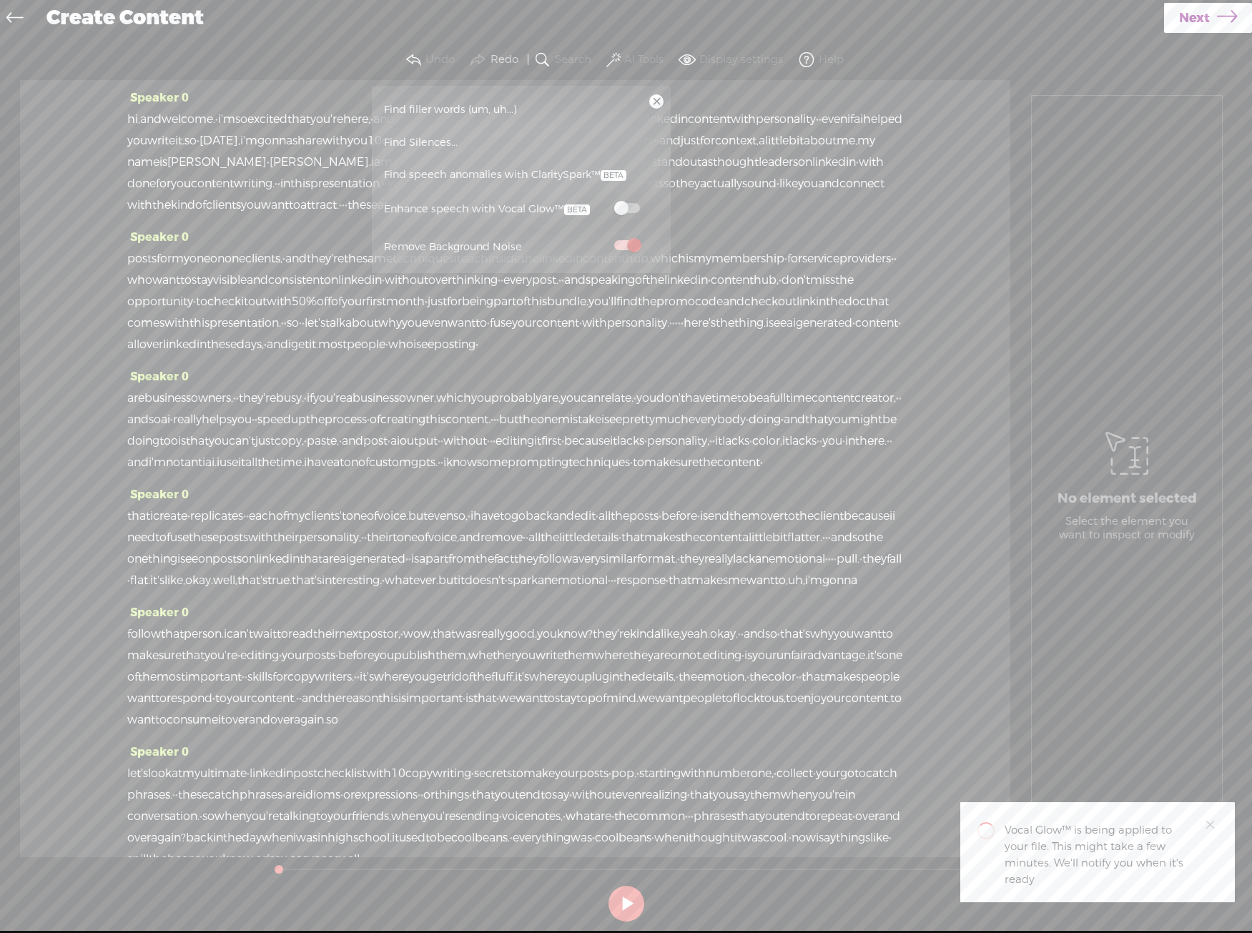
click at [661, 97] on link at bounding box center [656, 101] width 14 height 14
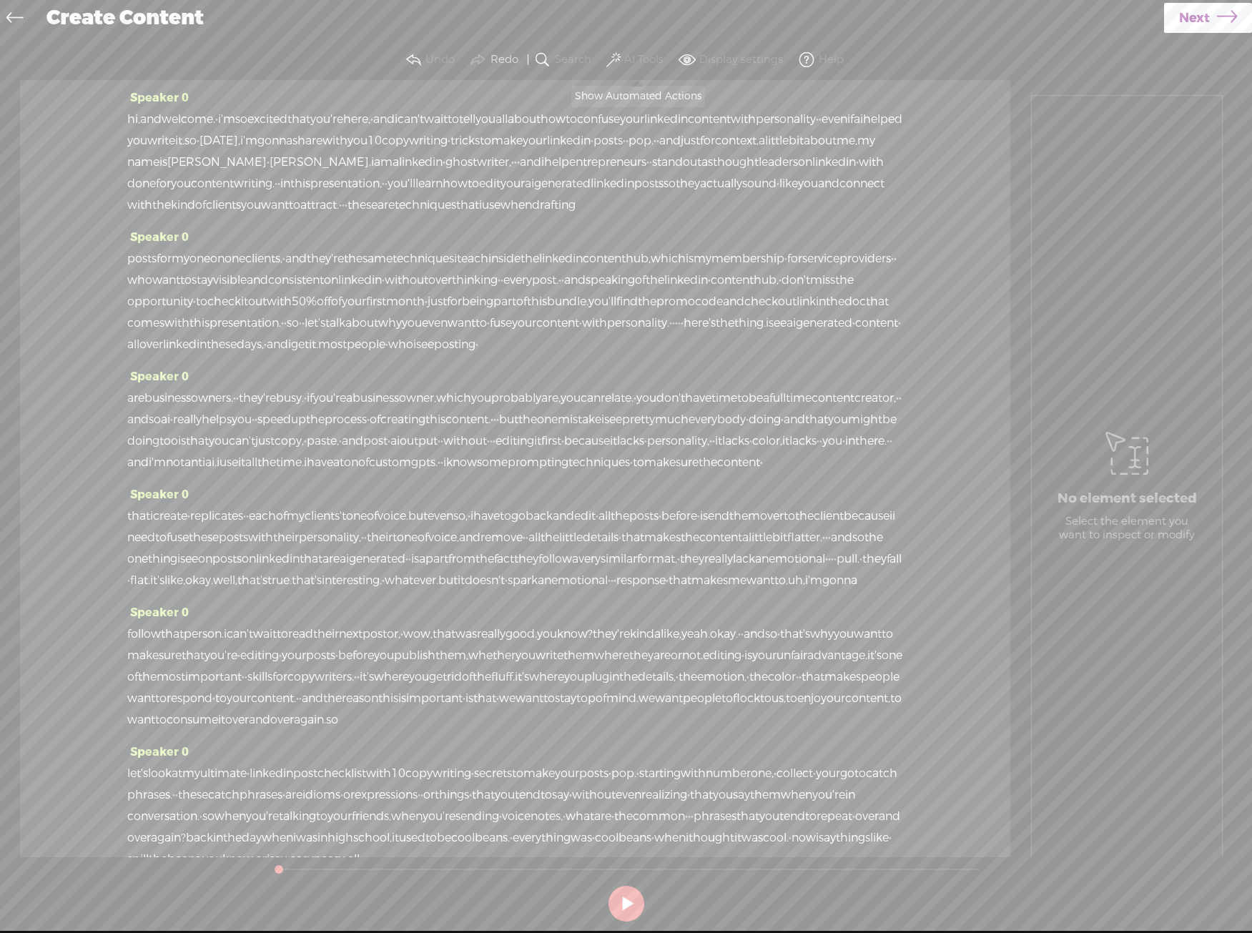
click at [630, 55] on label "AI Tools" at bounding box center [643, 60] width 39 height 14
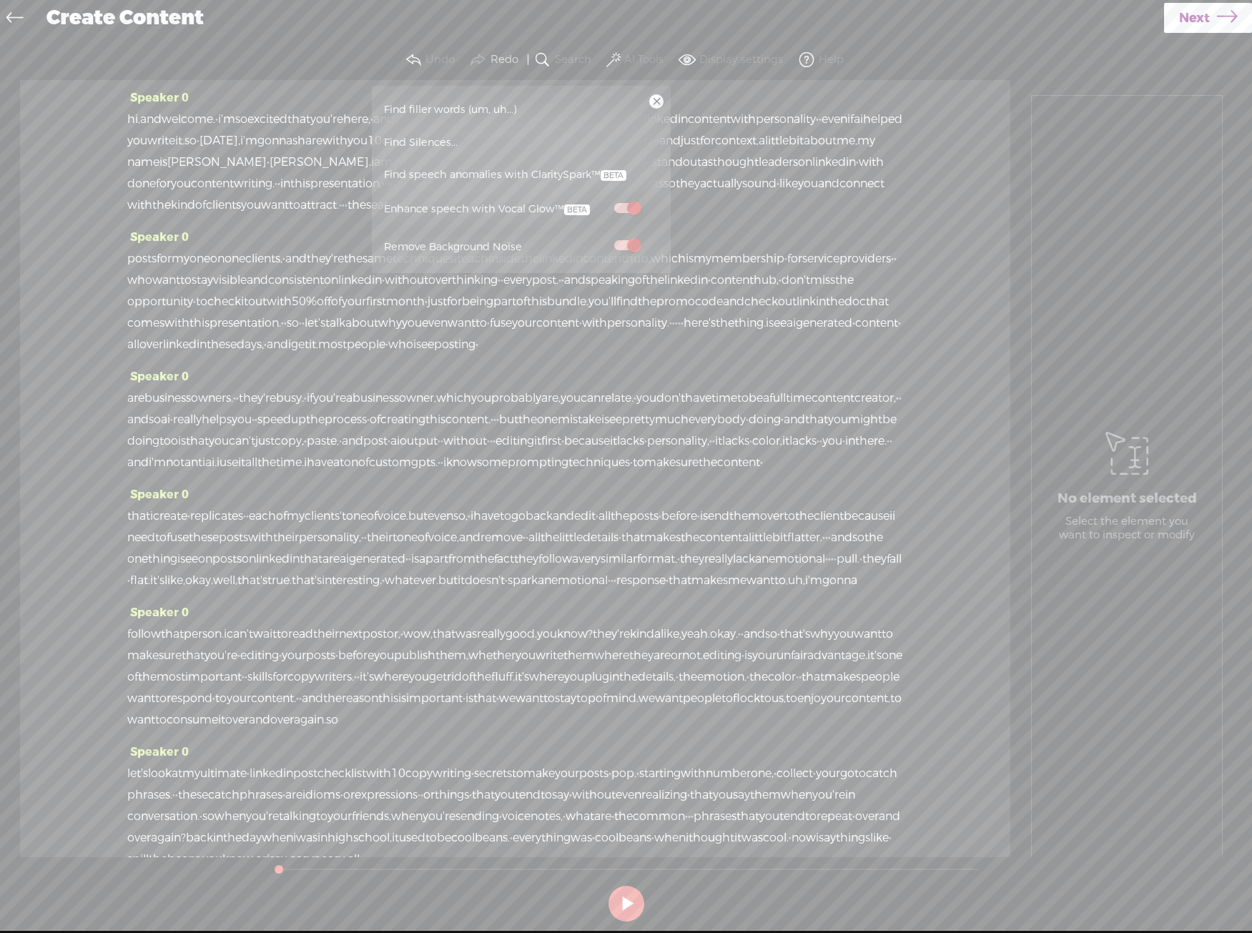
drag, startPoint x: 609, startPoint y: 322, endPoint x: 619, endPoint y: 308, distance: 16.9
click at [241, 312] on span "check" at bounding box center [224, 301] width 34 height 21
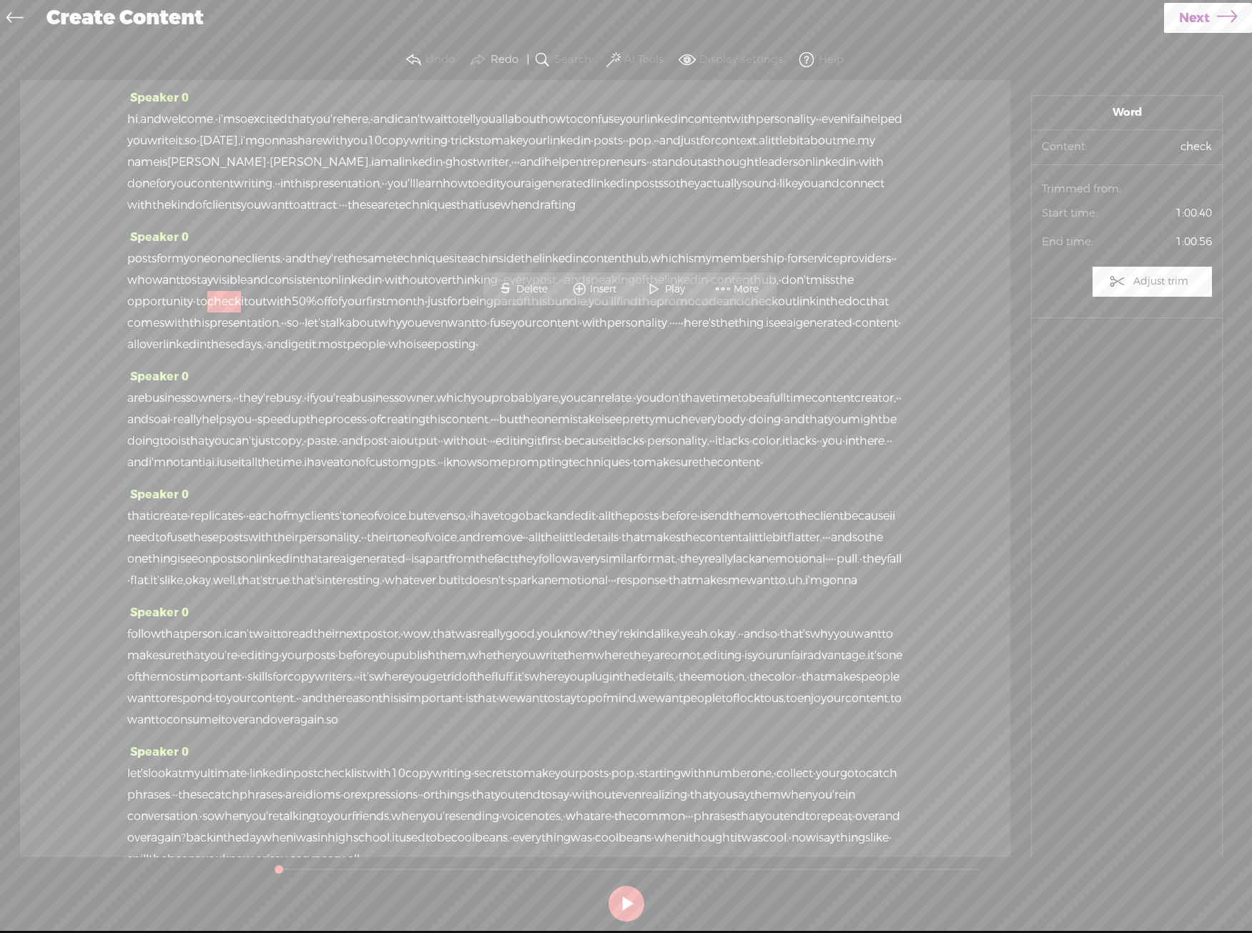
click at [1233, 21] on icon at bounding box center [1226, 18] width 20 height 36
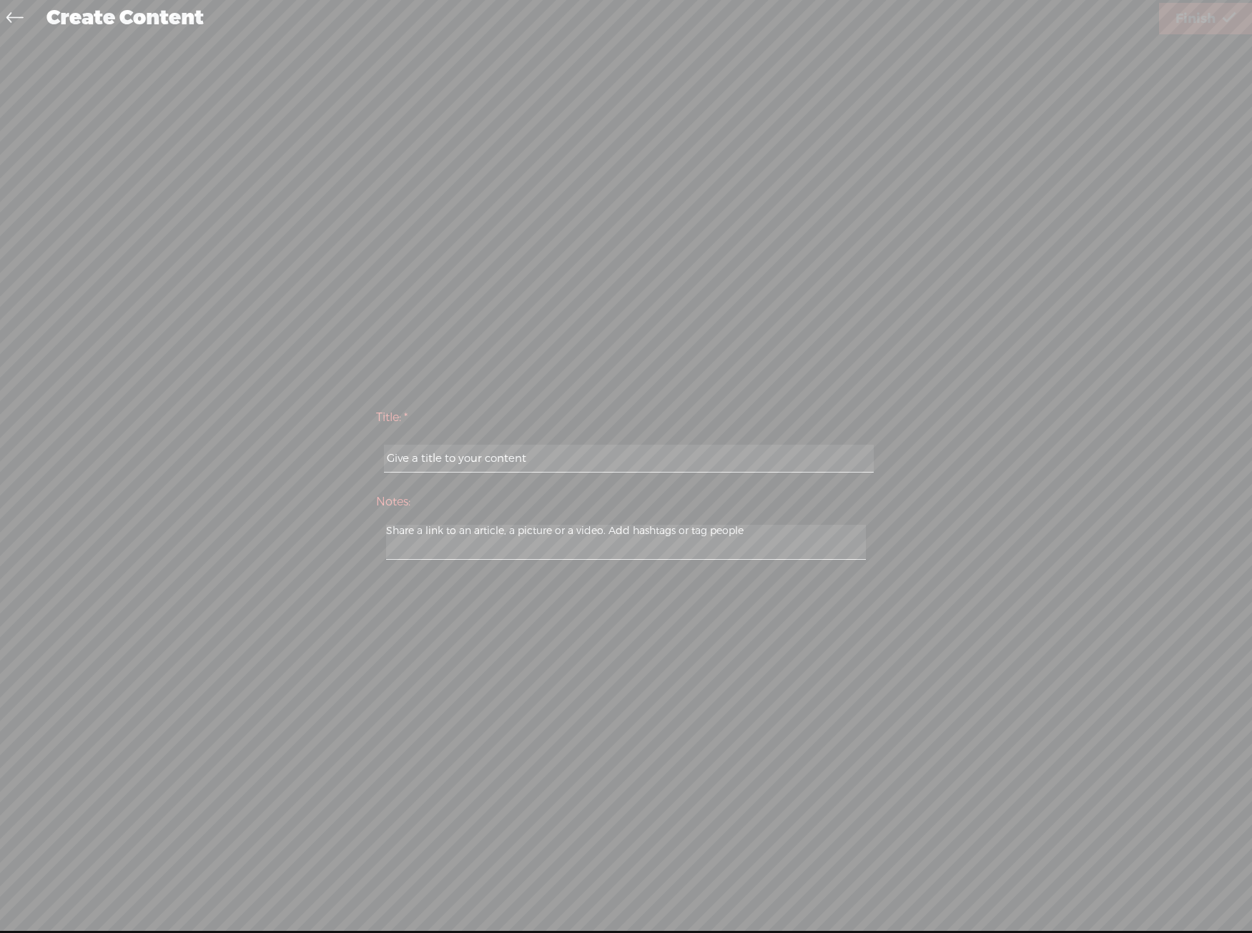
click at [750, 458] on input "text" at bounding box center [629, 459] width 490 height 28
type input "[PERSON_NAME]"
click at [1200, 11] on span "Finish" at bounding box center [1195, 19] width 40 height 36
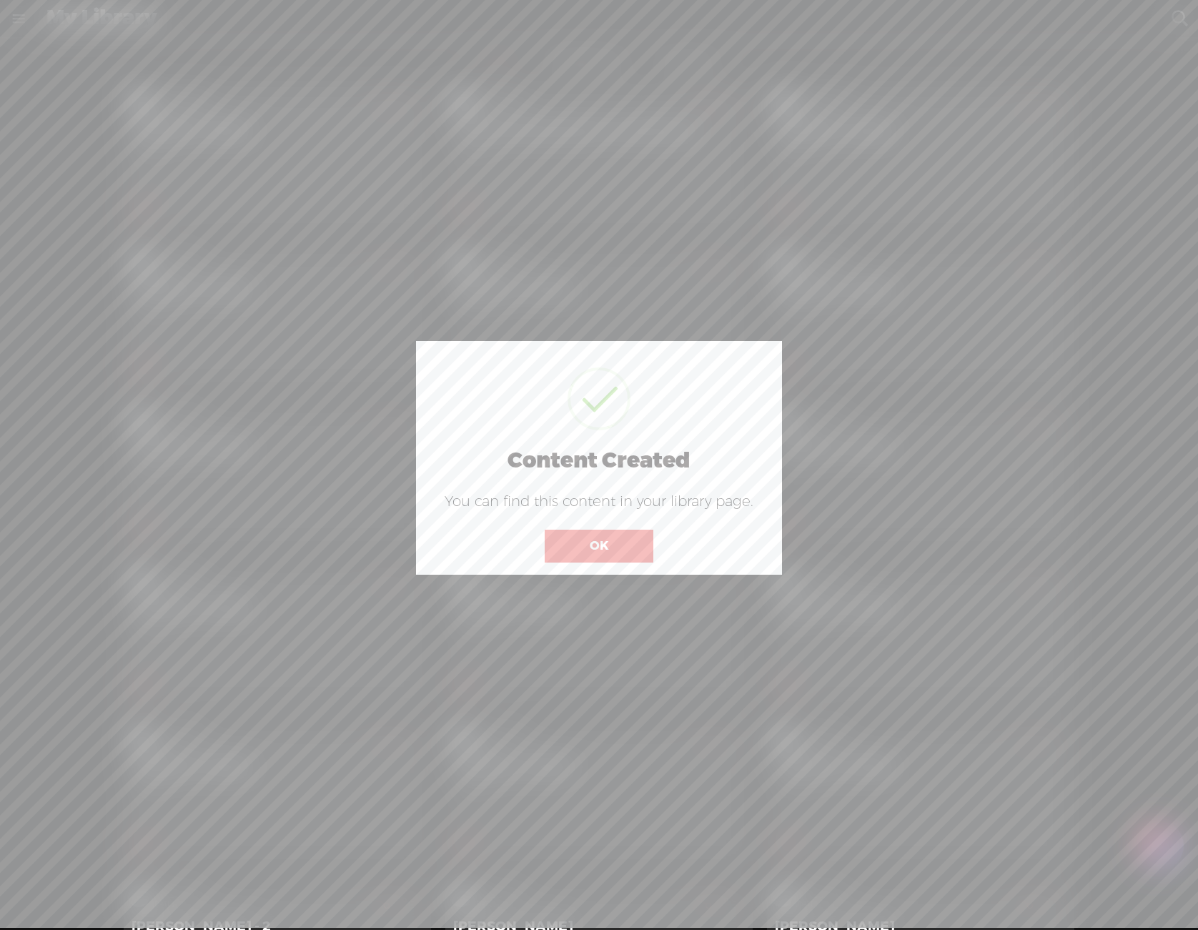
click at [630, 534] on button "OK" at bounding box center [599, 546] width 109 height 33
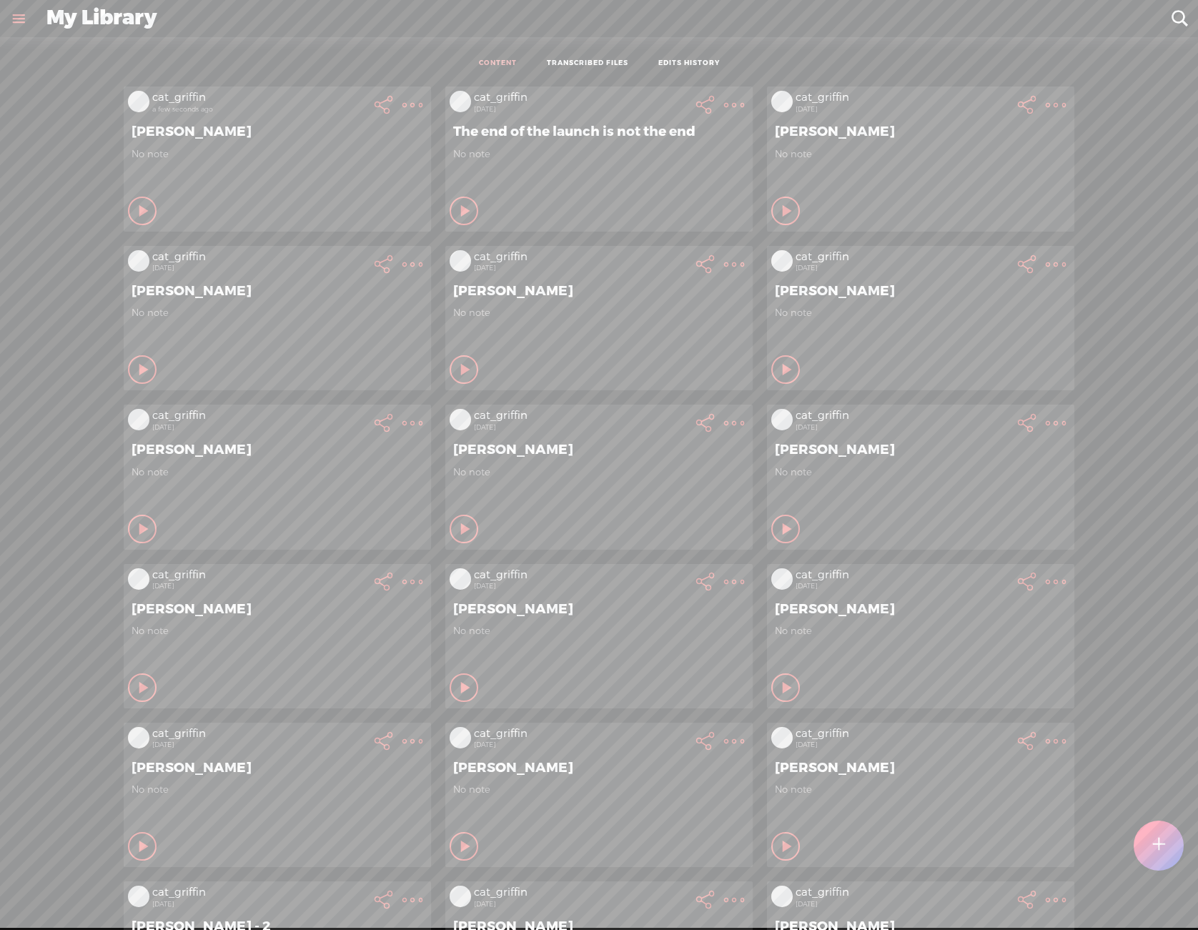
click at [400, 94] on icon at bounding box center [412, 105] width 29 height 29
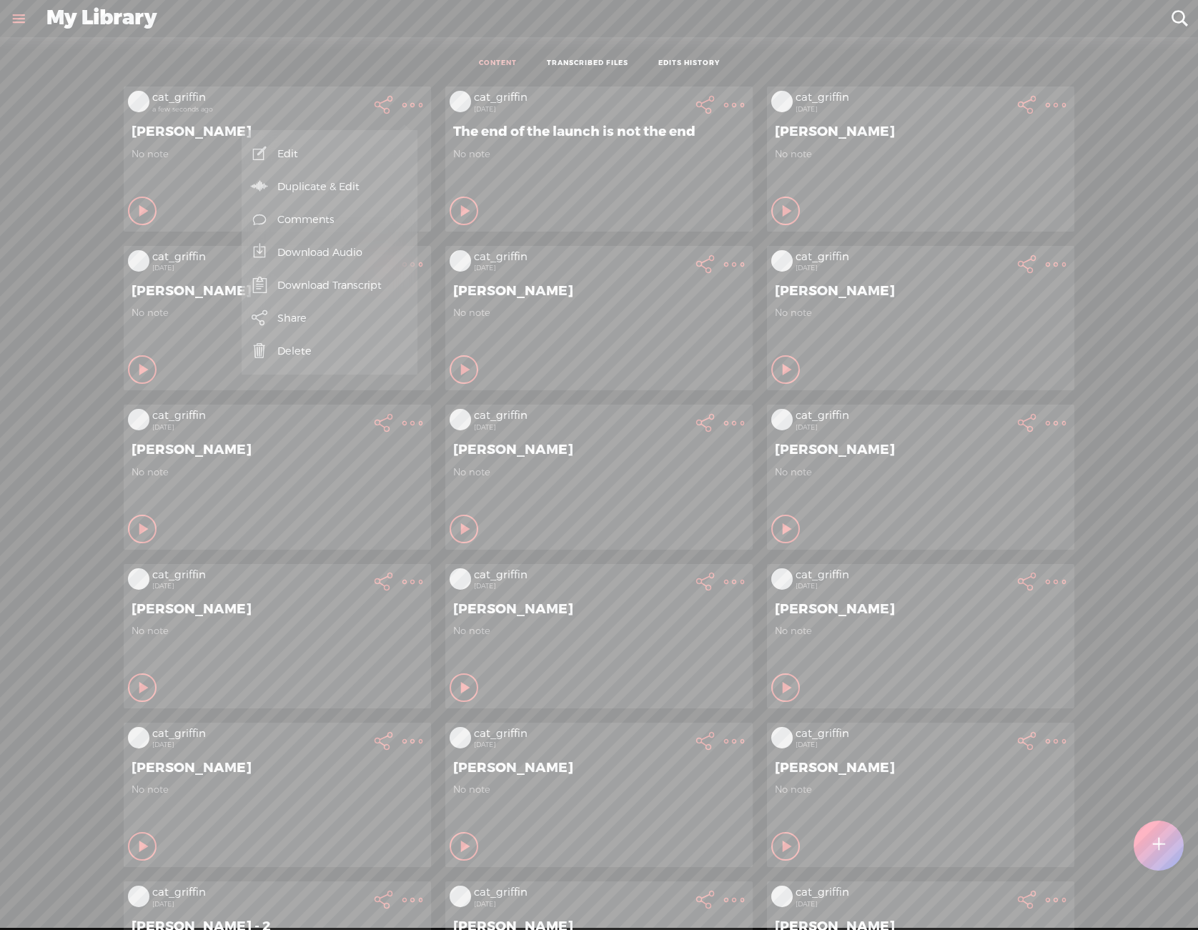
click at [349, 256] on link "Download Audio" at bounding box center [330, 252] width 162 height 33
click at [198, 236] on span "Download .mp3 file" at bounding box center [163, 236] width 126 height 32
